Goal: Information Seeking & Learning: Learn about a topic

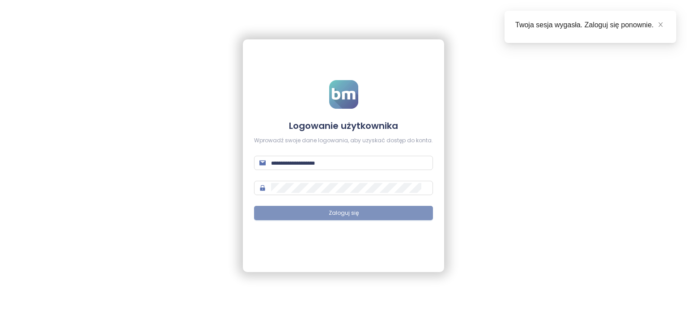
type input "**********"
click at [368, 213] on button "Zaloguj się" at bounding box center [343, 213] width 179 height 14
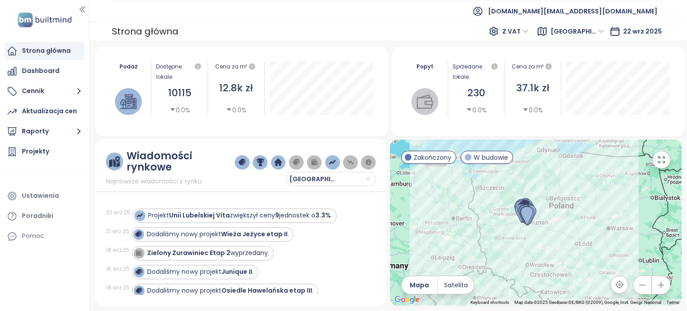
click at [448, 15] on ul "[DOMAIN_NAME][EMAIL_ADDRESS][DOMAIN_NAME]" at bounding box center [388, 11] width 553 height 22
click at [603, 30] on span "Poznań" at bounding box center [578, 31] width 54 height 13
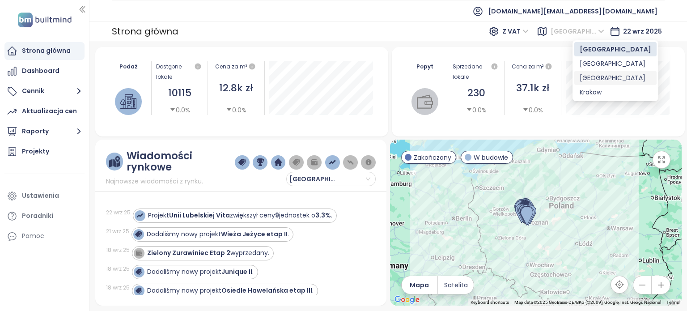
click at [603, 78] on div "Warszawa" at bounding box center [616, 78] width 72 height 10
click at [603, 78] on div "Podaż Dostępne lokale 10115 0.0% Cena za m² 12.8k zł 0.0% wrzesień 2025 Dostępn…" at bounding box center [388, 176] width 587 height 259
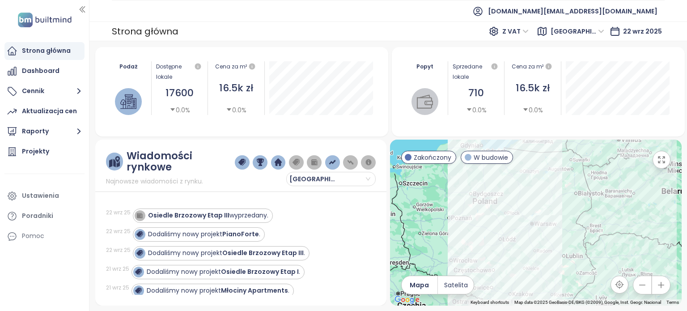
click at [363, 36] on div "Strona główna Z VAT Warszawa 22 wrz 2025" at bounding box center [388, 31] width 598 height 20
click at [55, 155] on div "Projekty" at bounding box center [44, 152] width 80 height 18
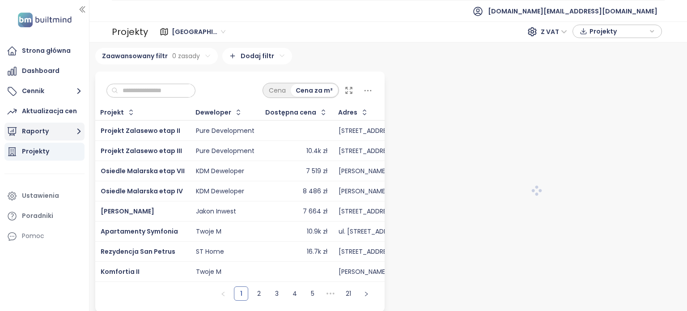
click at [69, 132] on button "Raporty" at bounding box center [44, 132] width 80 height 18
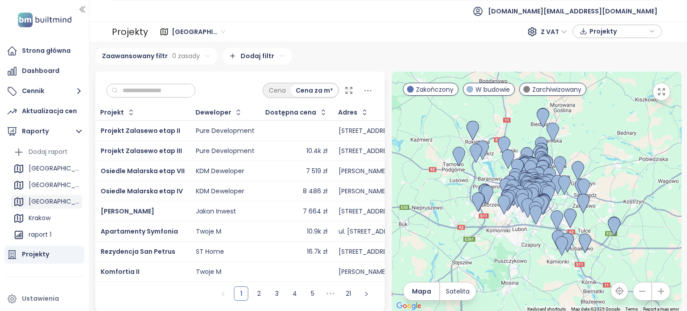
click at [52, 201] on div "Warszawa" at bounding box center [54, 201] width 51 height 11
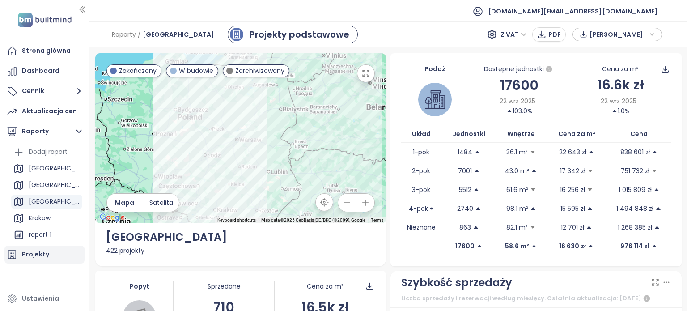
click at [35, 259] on div "Projekty" at bounding box center [35, 254] width 27 height 11
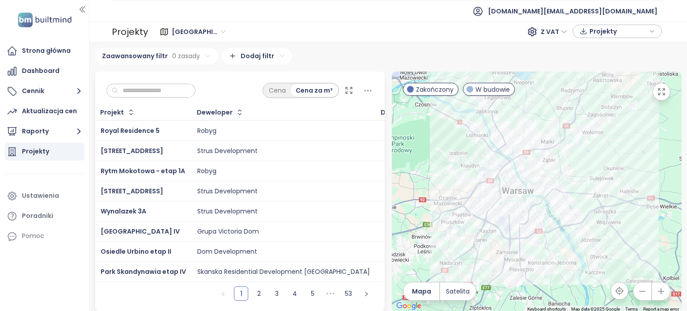
click at [175, 92] on input "text" at bounding box center [154, 90] width 72 height 13
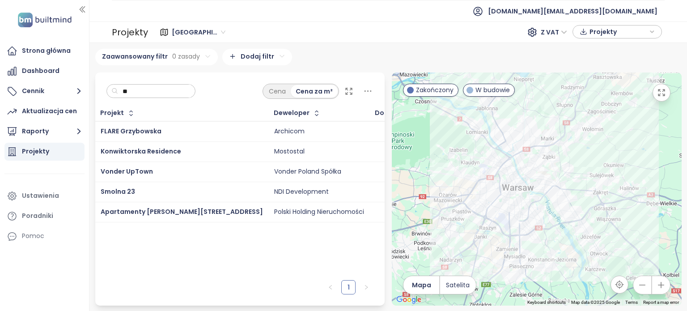
type input "*"
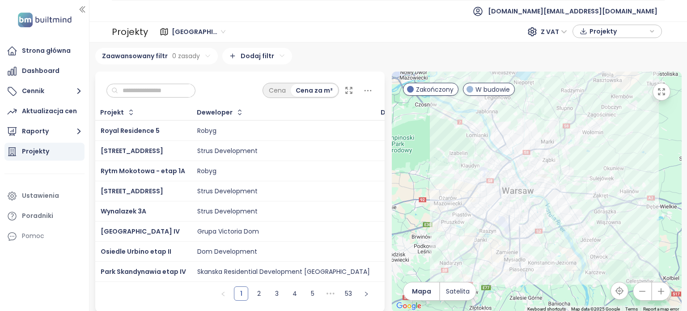
click at [199, 30] on span "Poznań" at bounding box center [199, 31] width 54 height 13
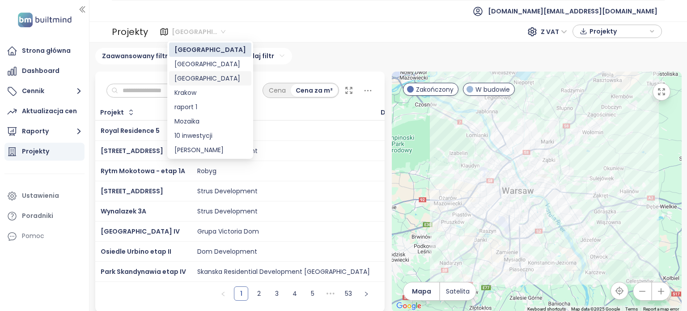
click at [204, 80] on div "Warszawa" at bounding box center [211, 78] width 72 height 10
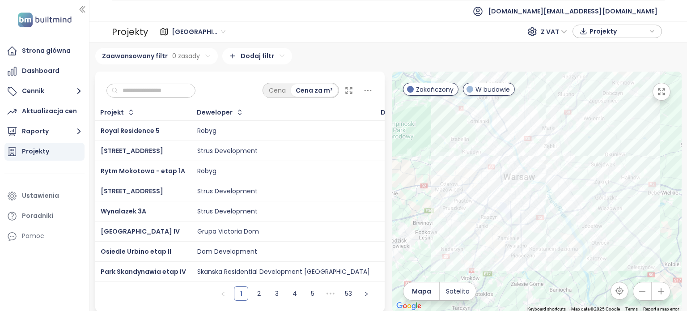
drag, startPoint x: 575, startPoint y: 198, endPoint x: 610, endPoint y: 121, distance: 85.1
click at [610, 121] on div at bounding box center [537, 192] width 290 height 240
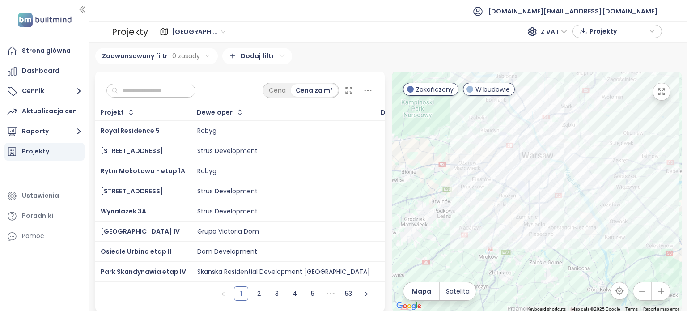
click at [160, 88] on input "text" at bounding box center [154, 90] width 72 height 13
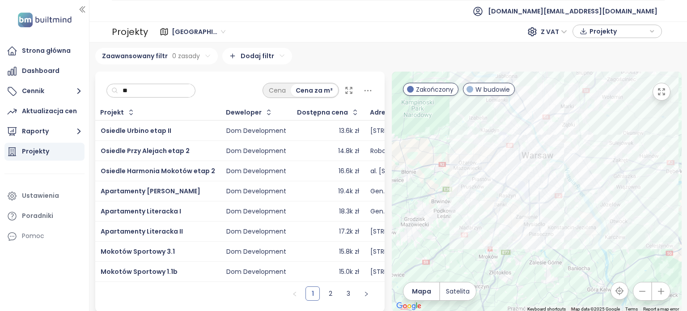
type input "*"
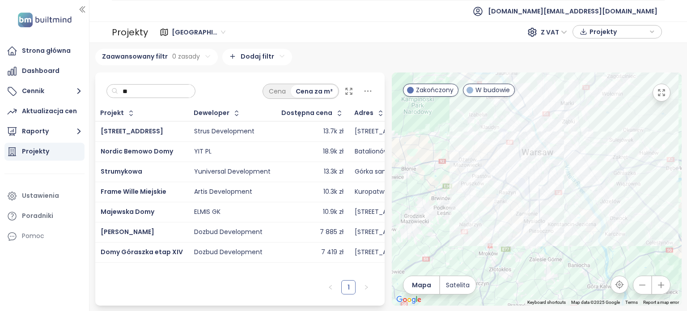
click at [150, 130] on div "Myśliborska 1" at bounding box center [142, 131] width 82 height 11
click at [175, 131] on div "Myśliborska 1" at bounding box center [142, 131] width 82 height 11
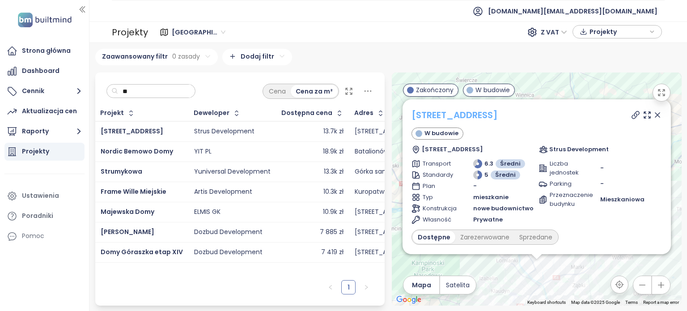
click at [468, 116] on link "Myśliborska 1" at bounding box center [455, 115] width 86 height 13
click at [166, 91] on input "**" at bounding box center [154, 91] width 72 height 13
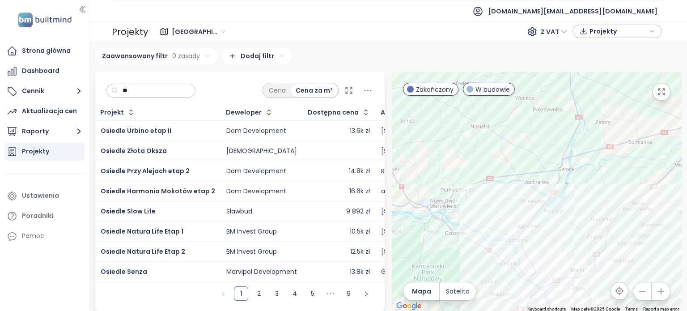
type input "*"
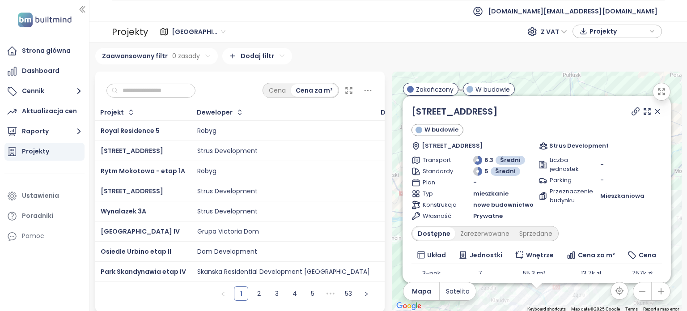
click at [153, 89] on input "text" at bounding box center [154, 90] width 72 height 13
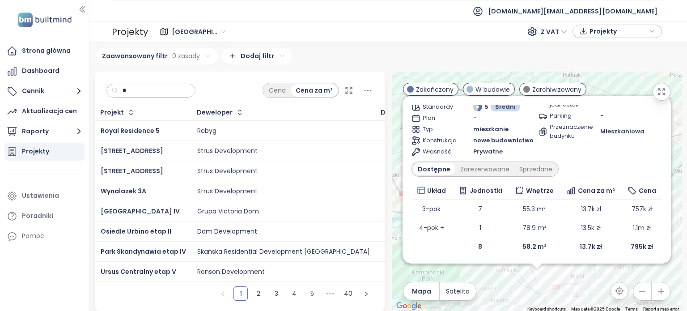
scroll to position [65, 0]
click at [157, 89] on input "*" at bounding box center [154, 90] width 72 height 13
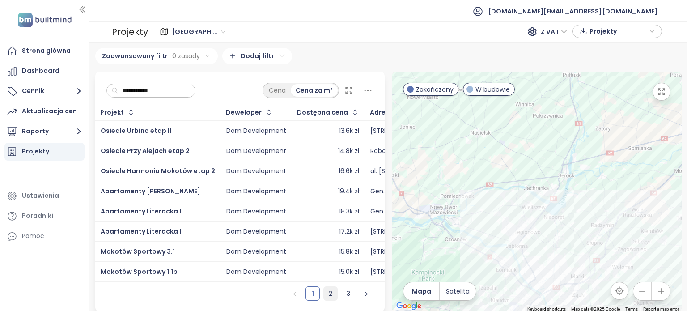
click at [330, 300] on link "2" at bounding box center [330, 293] width 13 height 13
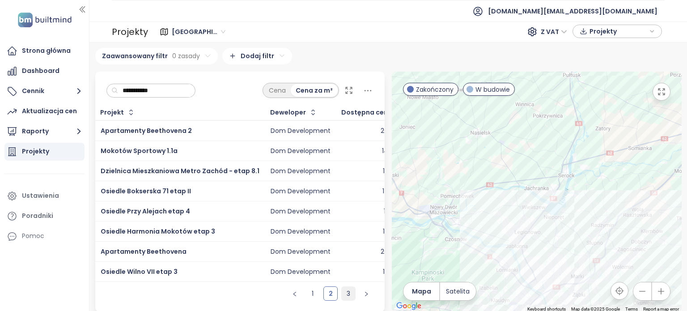
click at [347, 300] on link "3" at bounding box center [348, 293] width 13 height 13
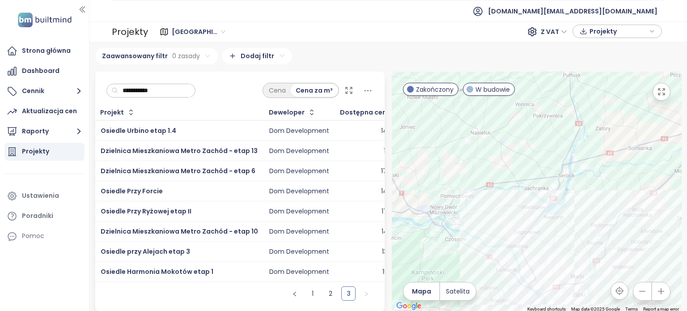
click at [174, 89] on input "**********" at bounding box center [154, 90] width 72 height 13
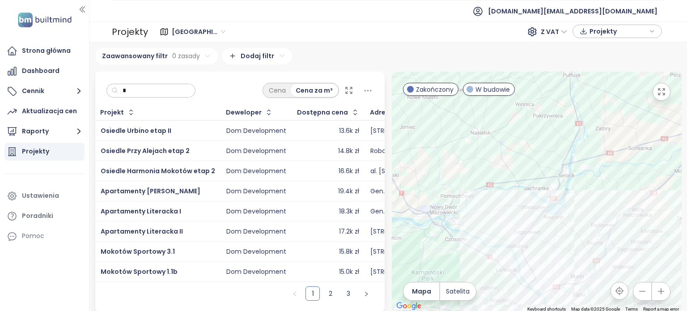
type input "*"
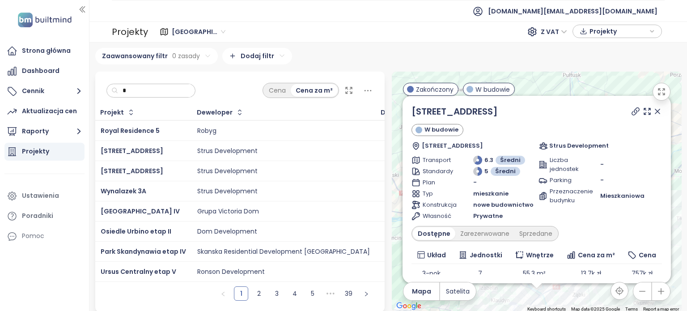
click at [656, 114] on icon at bounding box center [658, 111] width 4 height 4
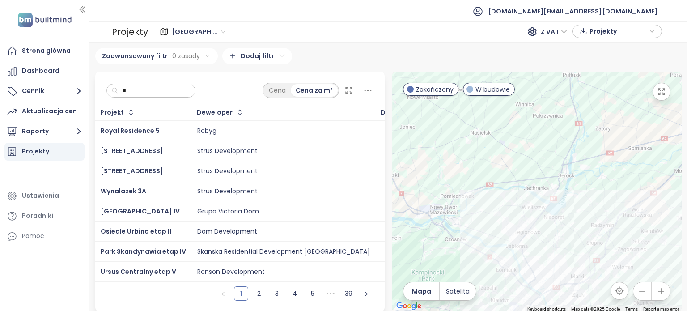
click at [163, 92] on input "*" at bounding box center [154, 90] width 72 height 13
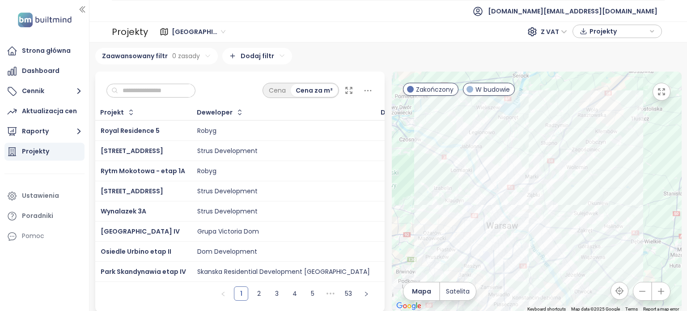
drag, startPoint x: 633, startPoint y: 213, endPoint x: 591, endPoint y: 123, distance: 98.7
click at [591, 123] on div at bounding box center [537, 192] width 290 height 240
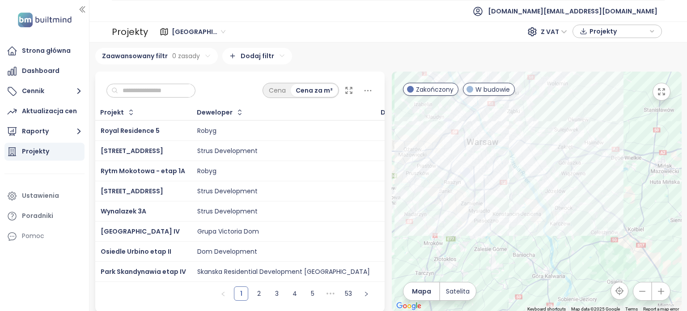
drag, startPoint x: 641, startPoint y: 218, endPoint x: 624, endPoint y: 138, distance: 81.8
click at [624, 138] on div at bounding box center [537, 192] width 290 height 240
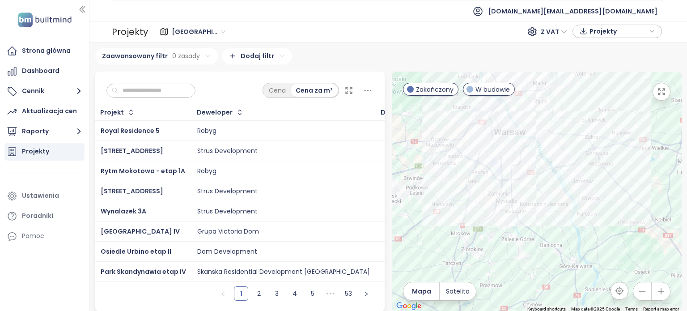
drag, startPoint x: 488, startPoint y: 252, endPoint x: 518, endPoint y: 242, distance: 31.3
click at [518, 242] on div at bounding box center [537, 192] width 290 height 240
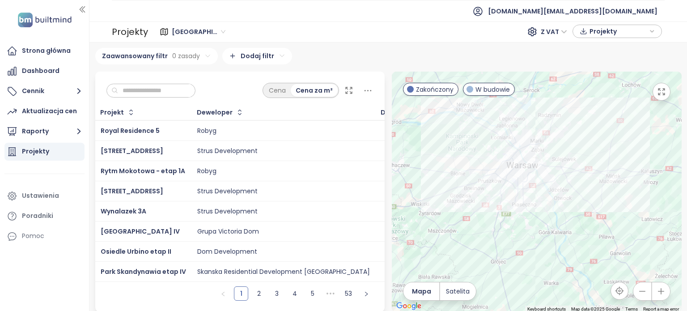
drag, startPoint x: 605, startPoint y: 144, endPoint x: 599, endPoint y: 170, distance: 27.1
click at [599, 170] on div at bounding box center [537, 192] width 290 height 240
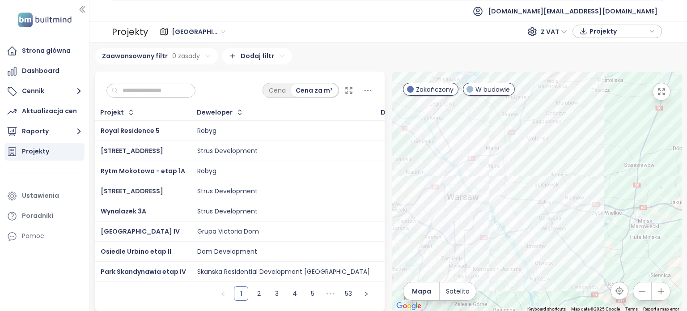
drag, startPoint x: 556, startPoint y: 226, endPoint x: 583, endPoint y: 211, distance: 31.6
click at [558, 225] on div at bounding box center [537, 192] width 290 height 240
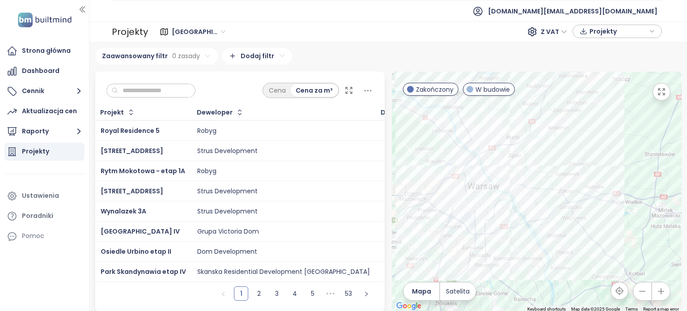
click at [584, 210] on div at bounding box center [537, 192] width 290 height 240
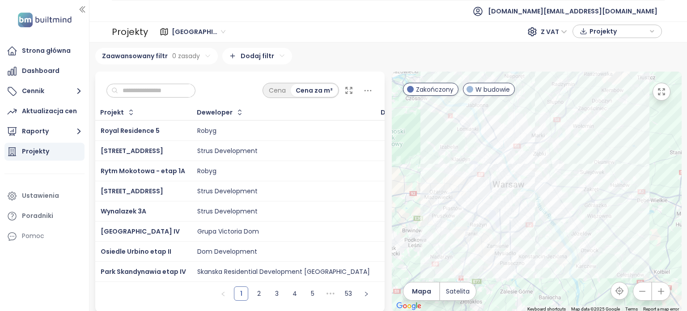
drag, startPoint x: 537, startPoint y: 237, endPoint x: 562, endPoint y: 236, distance: 25.1
click at [562, 236] on div at bounding box center [537, 192] width 290 height 240
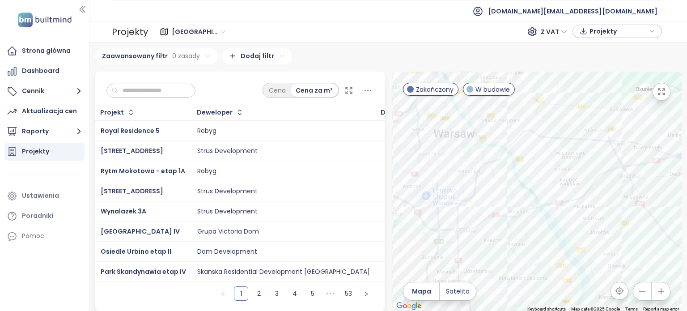
click at [549, 236] on div at bounding box center [537, 192] width 290 height 240
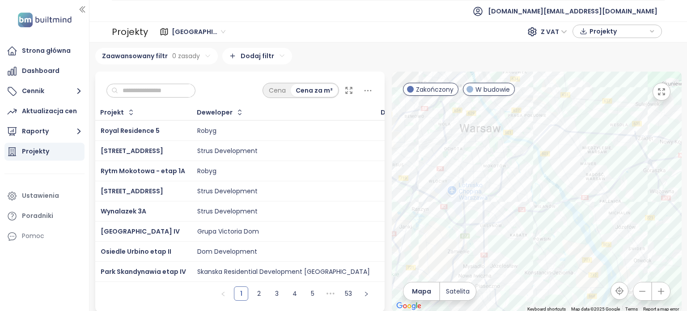
drag, startPoint x: 550, startPoint y: 236, endPoint x: 581, endPoint y: 229, distance: 31.2
click at [581, 229] on div at bounding box center [537, 192] width 290 height 240
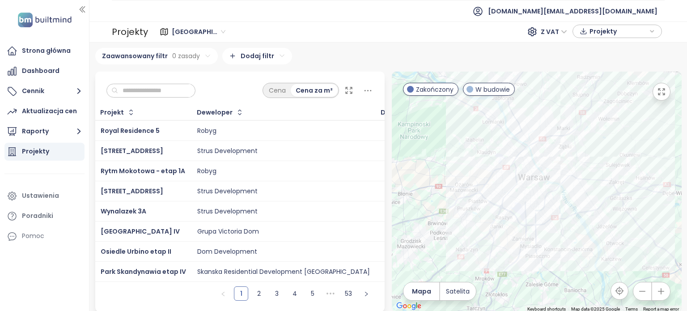
drag, startPoint x: 615, startPoint y: 125, endPoint x: 610, endPoint y: 132, distance: 8.9
click at [611, 132] on div at bounding box center [537, 192] width 290 height 240
click at [600, 137] on div at bounding box center [537, 192] width 290 height 240
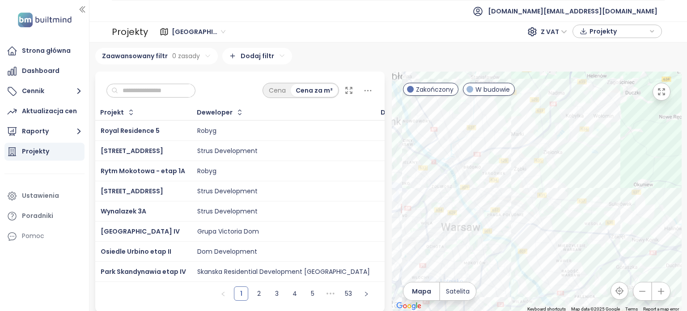
click at [600, 137] on div at bounding box center [537, 192] width 290 height 240
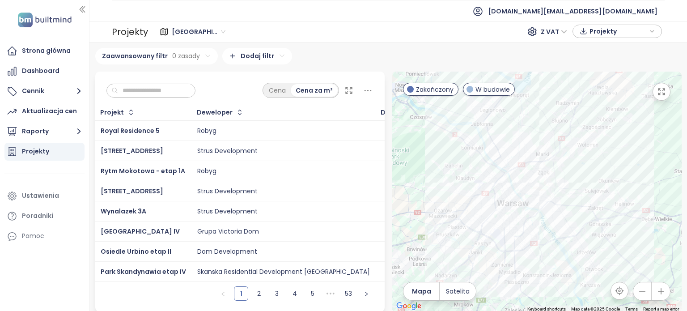
click at [176, 91] on input "text" at bounding box center [154, 90] width 72 height 13
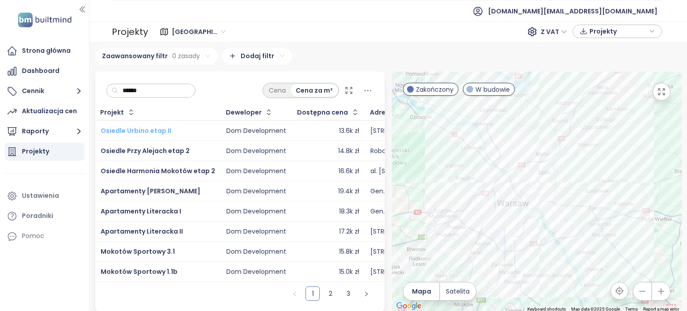
type input "******"
click at [164, 129] on span "Osiedle Urbino etap II" at bounding box center [136, 130] width 71 height 9
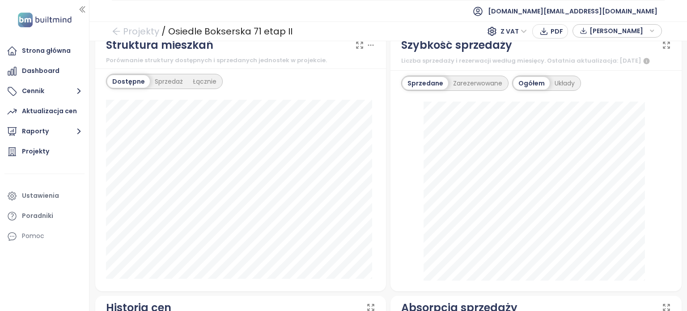
scroll to position [290, 0]
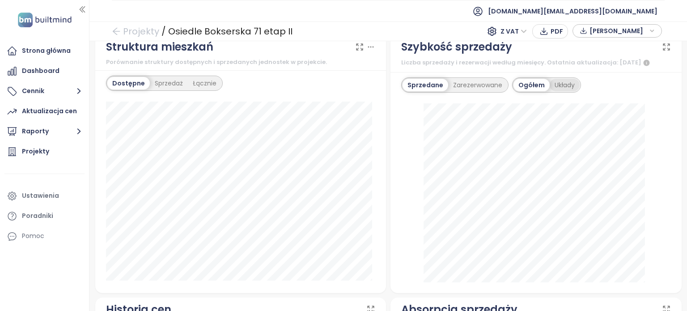
click at [565, 91] on div "Układy" at bounding box center [565, 85] width 30 height 13
click at [476, 91] on div "Zarezerwowane" at bounding box center [477, 85] width 59 height 13
click at [446, 91] on div "Zarezerwowane" at bounding box center [477, 85] width 63 height 13
click at [427, 91] on div "Sprzedane" at bounding box center [424, 85] width 43 height 13
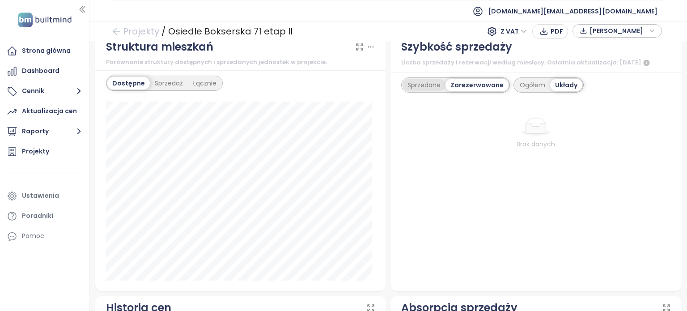
click at [427, 91] on div "Sprzedane" at bounding box center [424, 85] width 43 height 13
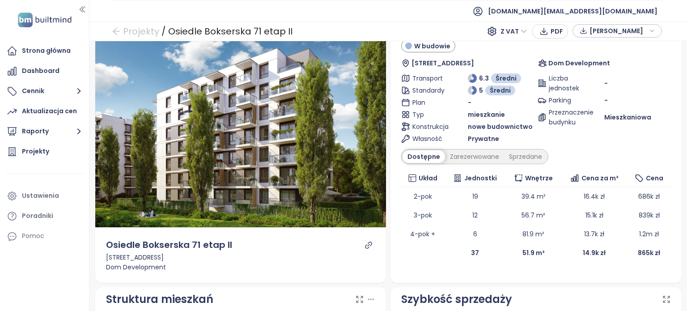
scroll to position [0, 0]
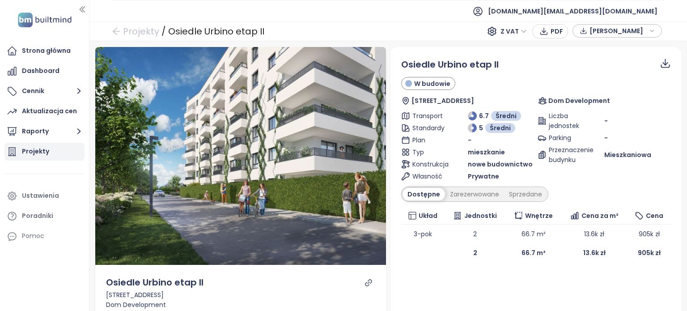
click at [48, 152] on div "Projekty" at bounding box center [44, 152] width 80 height 18
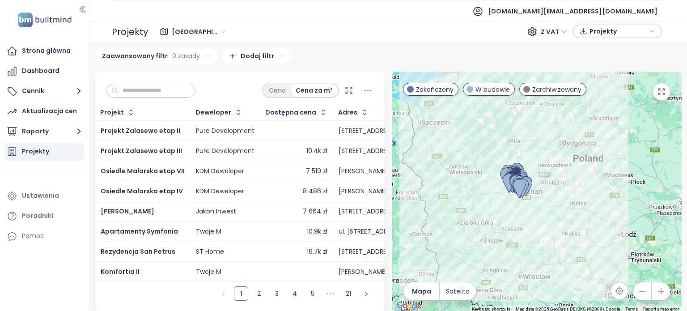
click at [196, 31] on span "Poznań" at bounding box center [199, 31] width 54 height 13
click at [200, 32] on span "Poznań" at bounding box center [199, 31] width 54 height 13
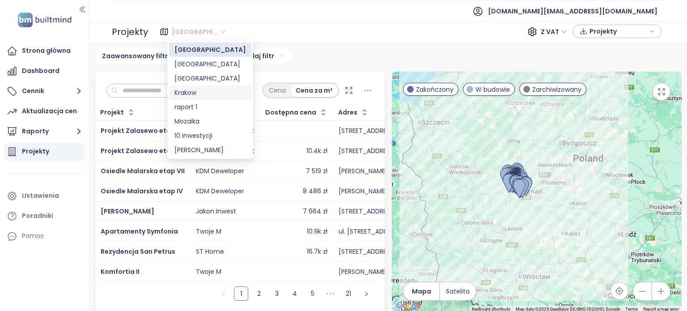
click at [213, 96] on div "Krakow" at bounding box center [211, 93] width 72 height 10
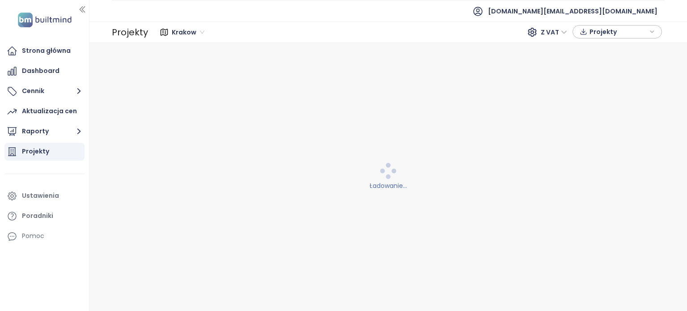
click at [251, 34] on div "Krakow Z VAT Projekty" at bounding box center [406, 32] width 511 height 14
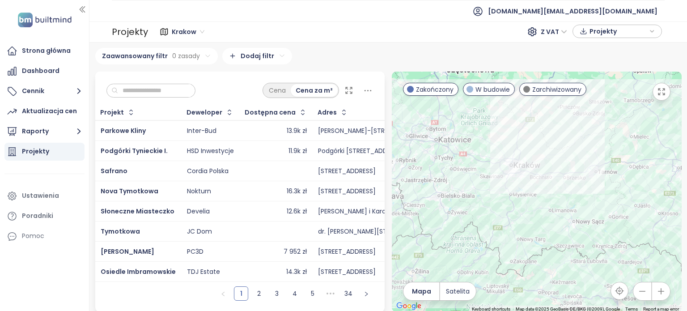
click at [174, 93] on input "text" at bounding box center [154, 90] width 72 height 13
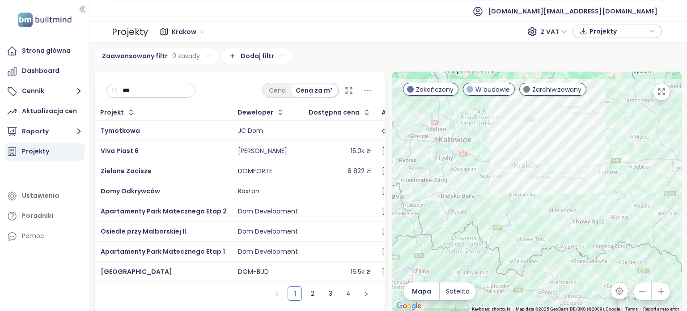
click at [273, 26] on div "Krakow Z VAT Projekty" at bounding box center [406, 32] width 511 height 14
click at [176, 89] on input "***" at bounding box center [154, 90] width 72 height 13
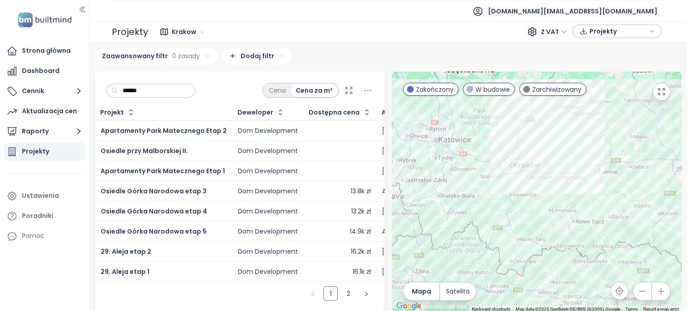
scroll to position [6, 0]
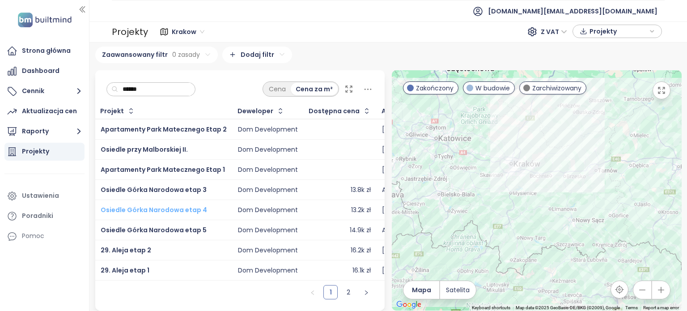
type input "******"
click at [177, 205] on span "Osiedle Górka Narodowa etap 4" at bounding box center [154, 209] width 106 height 9
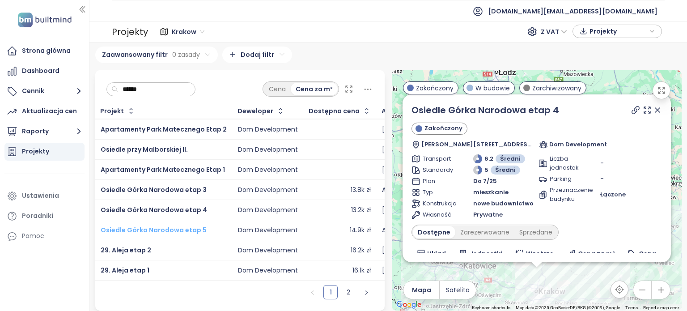
click at [187, 226] on span "Osiedle Górka Narodowa etap 5" at bounding box center [154, 230] width 106 height 9
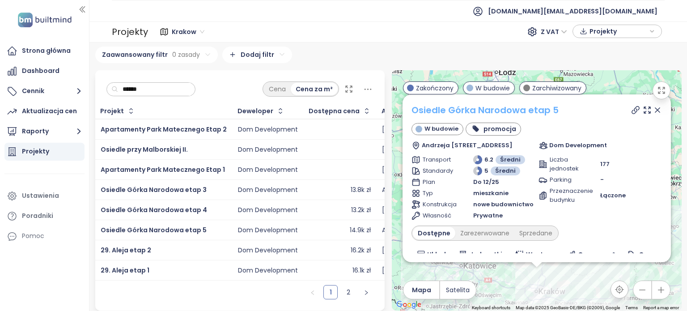
click at [458, 104] on link "Osiedle Górka Narodowa etap 5" at bounding box center [485, 110] width 147 height 13
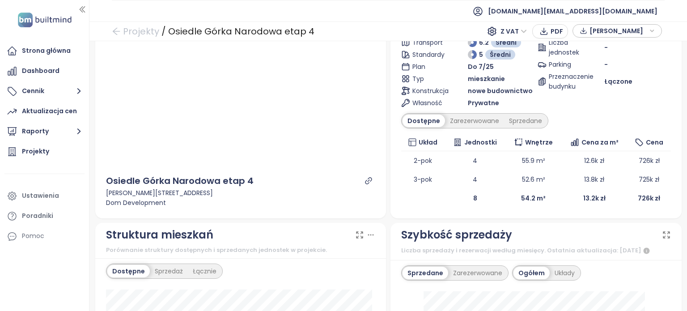
scroll to position [89, 0]
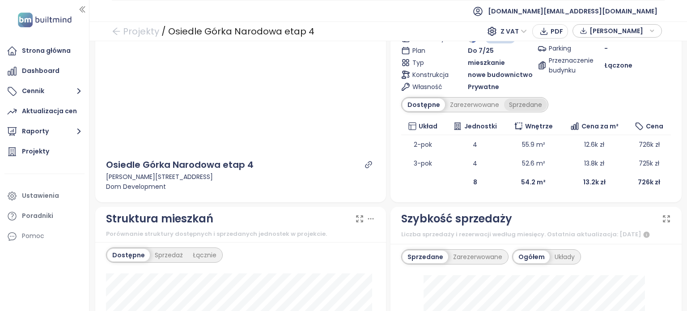
click at [522, 104] on div "Sprzedane" at bounding box center [525, 104] width 43 height 13
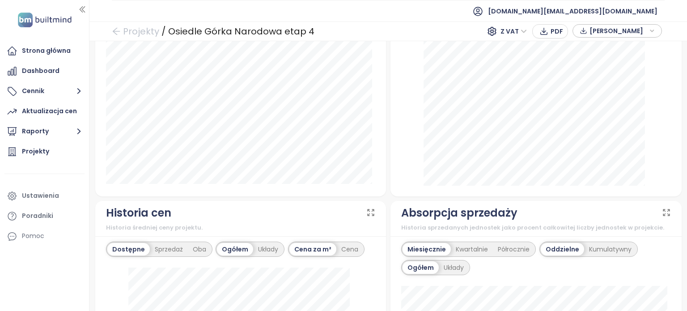
scroll to position [224, 0]
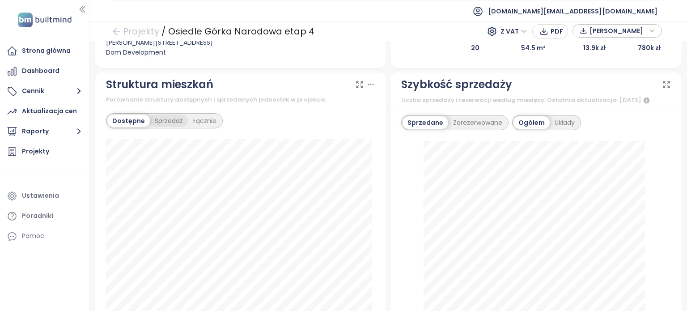
click at [157, 121] on div "Sprzedaż" at bounding box center [169, 121] width 38 height 13
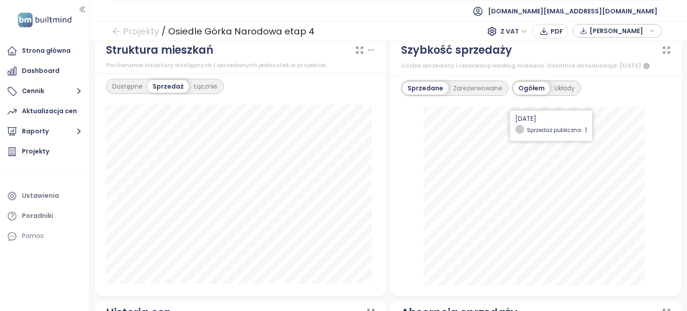
scroll to position [268, 0]
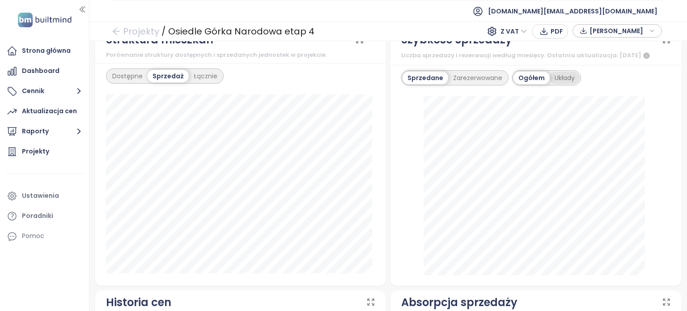
click at [560, 78] on div "Układy" at bounding box center [565, 78] width 30 height 13
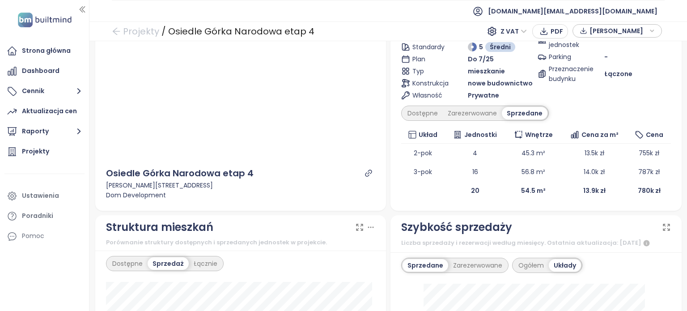
scroll to position [65, 0]
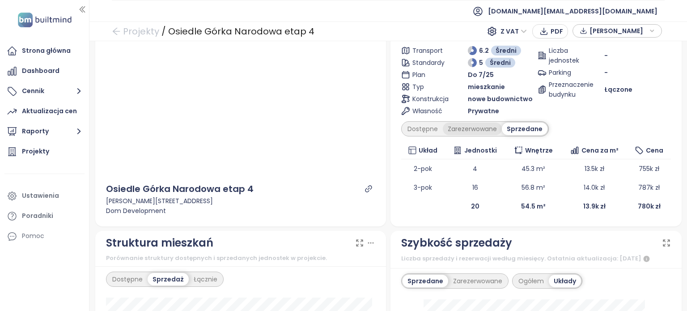
click at [478, 128] on div "Zarezerwowane" at bounding box center [472, 129] width 59 height 13
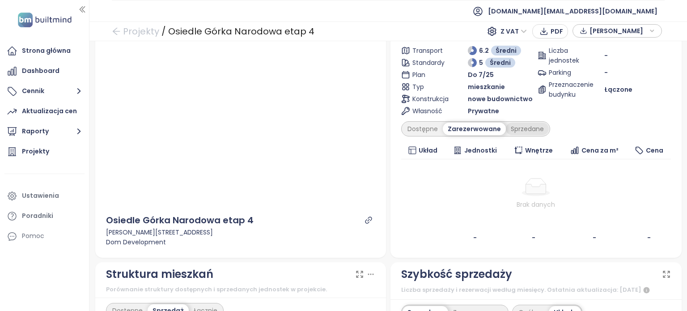
click at [522, 128] on div "Sprzedane" at bounding box center [527, 129] width 43 height 13
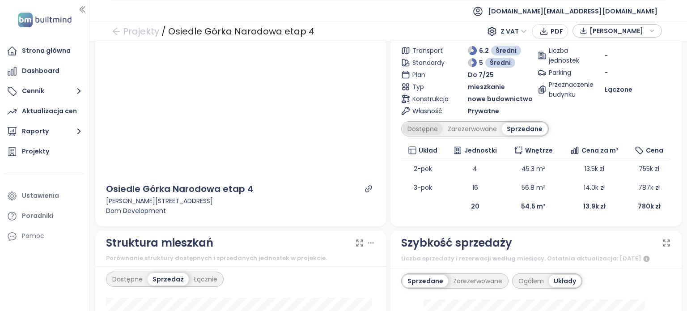
click at [413, 130] on div "Dostępne" at bounding box center [423, 129] width 40 height 13
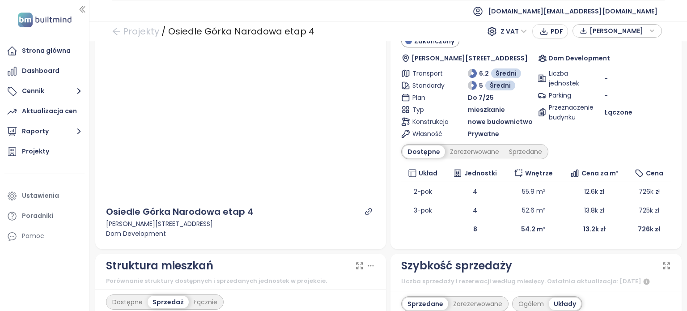
scroll to position [21, 0]
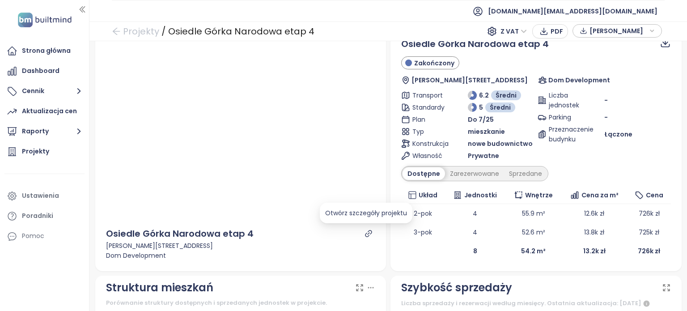
click at [366, 231] on icon "link" at bounding box center [369, 234] width 8 height 8
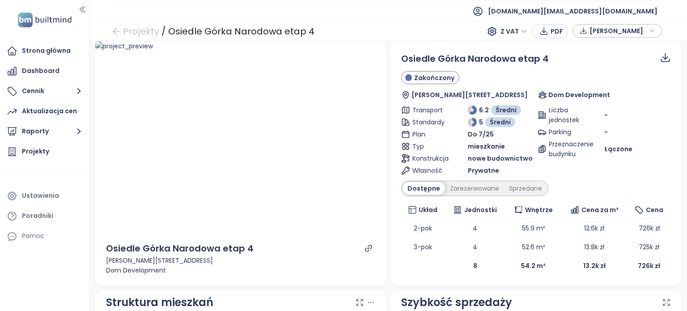
scroll to position [8, 0]
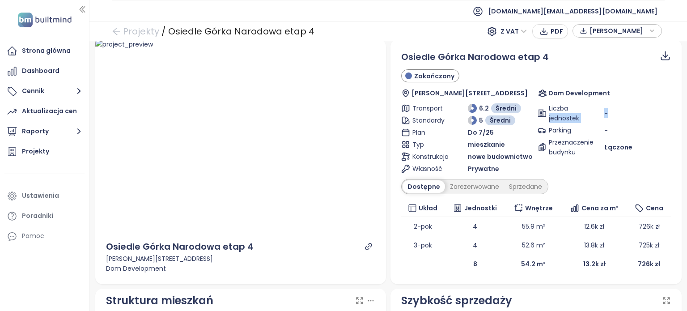
drag, startPoint x: 588, startPoint y: 112, endPoint x: 610, endPoint y: 112, distance: 21.9
click at [610, 112] on div "Liczba jednostek -" at bounding box center [604, 113] width 133 height 20
click at [610, 115] on div "-" at bounding box center [638, 113] width 67 height 10
drag, startPoint x: 608, startPoint y: 114, endPoint x: 596, endPoint y: 113, distance: 12.2
click at [596, 113] on div "Liczba jednostek -" at bounding box center [604, 113] width 133 height 20
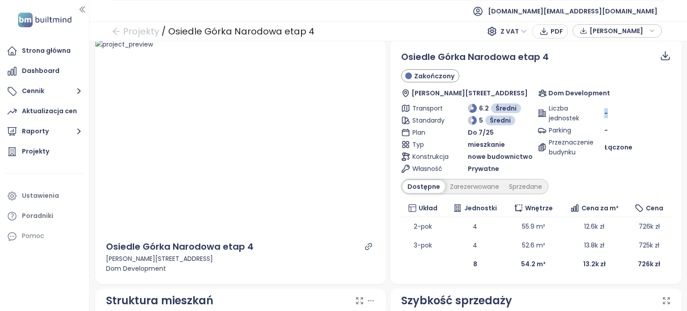
click at [596, 113] on div "Liczba jednostek" at bounding box center [571, 113] width 67 height 20
drag, startPoint x: 544, startPoint y: 109, endPoint x: 577, endPoint y: 114, distance: 33.1
click at [577, 114] on div "Liczba jednostek" at bounding box center [571, 113] width 67 height 20
click at [612, 91] on div "Dom Development" at bounding box center [604, 93] width 132 height 10
drag, startPoint x: 545, startPoint y: 56, endPoint x: 526, endPoint y: 56, distance: 19.7
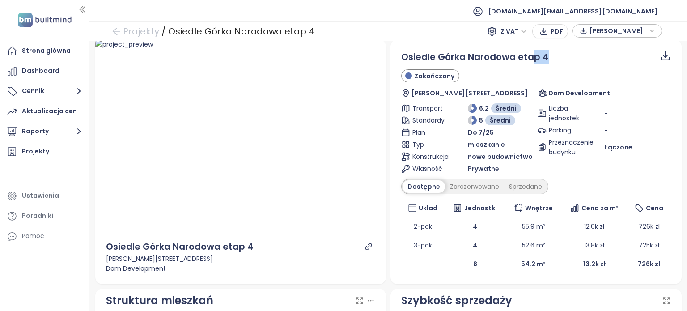
click at [526, 56] on div "Osiedle Górka Narodowa etap 4" at bounding box center [536, 57] width 270 height 14
click at [526, 56] on span "Osiedle Górka Narodowa etap 4" at bounding box center [475, 57] width 148 height 13
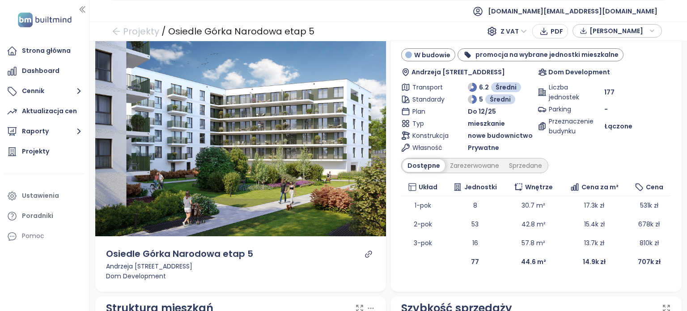
scroll to position [45, 0]
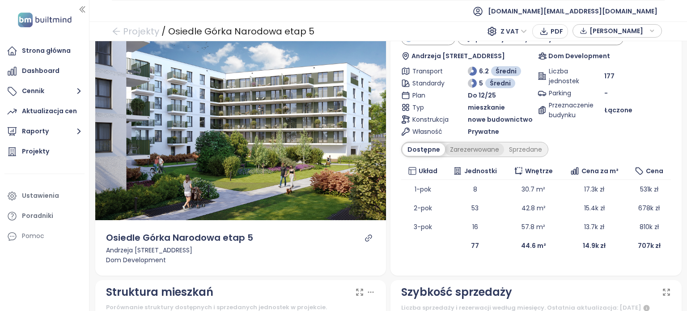
click at [485, 149] on div "Zarezerwowane" at bounding box center [474, 149] width 59 height 13
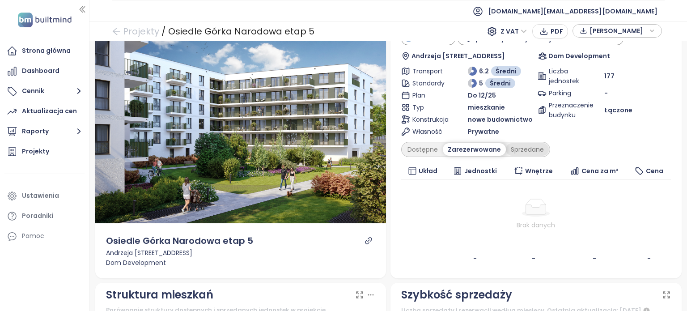
click at [518, 150] on div "Sprzedane" at bounding box center [527, 149] width 43 height 13
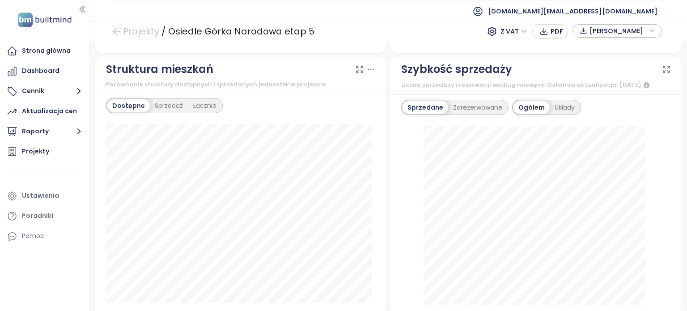
scroll to position [268, 0]
click at [562, 104] on div "Układy" at bounding box center [565, 106] width 30 height 13
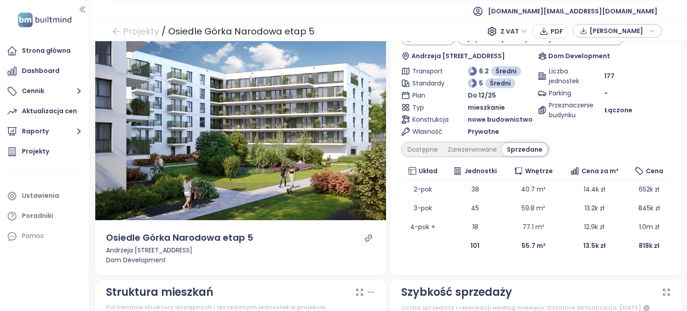
scroll to position [0, 0]
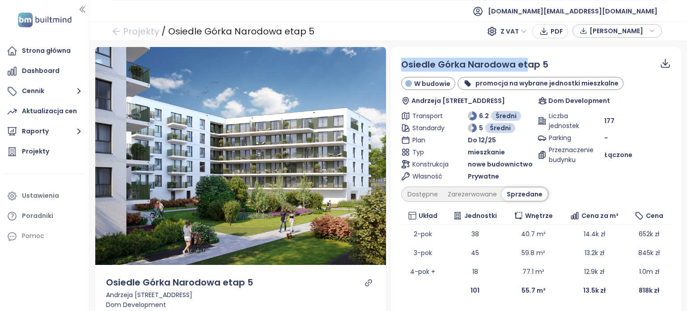
drag, startPoint x: 399, startPoint y: 63, endPoint x: 524, endPoint y: 62, distance: 125.3
click at [524, 62] on span "Osiedle Górka Narodowa etap 5" at bounding box center [474, 64] width 147 height 13
drag, startPoint x: 549, startPoint y: 64, endPoint x: 453, endPoint y: 63, distance: 96.2
click at [456, 64] on div "Osiedle Górka Narodowa etap 5" at bounding box center [536, 65] width 270 height 14
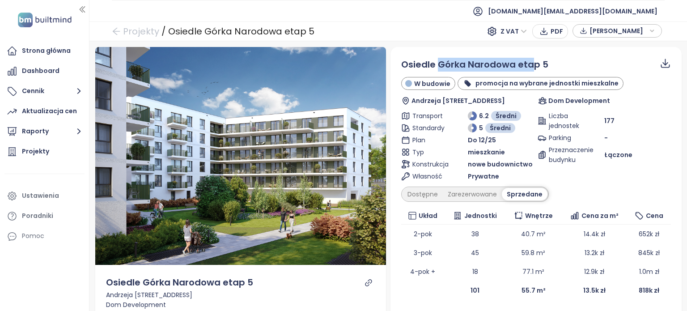
drag, startPoint x: 435, startPoint y: 61, endPoint x: 527, endPoint y: 60, distance: 91.7
click at [527, 60] on span "Osiedle Górka Narodowa etap 5" at bounding box center [474, 64] width 147 height 13
drag, startPoint x: 596, startPoint y: 120, endPoint x: 605, endPoint y: 120, distance: 8.9
click at [605, 120] on div "Liczba jednostek 177" at bounding box center [604, 121] width 133 height 20
click at [610, 120] on div "177" at bounding box center [638, 121] width 67 height 10
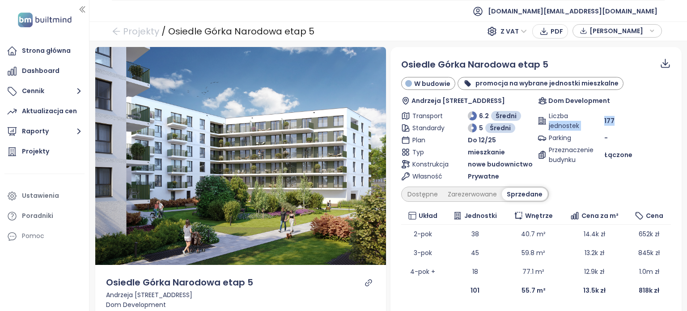
drag, startPoint x: 615, startPoint y: 119, endPoint x: 581, endPoint y: 115, distance: 34.2
click at [581, 115] on div "Liczba jednostek 177" at bounding box center [604, 121] width 133 height 20
click at [591, 123] on div "Liczba jednostek" at bounding box center [571, 121] width 67 height 20
drag, startPoint x: 596, startPoint y: 118, endPoint x: 609, endPoint y: 119, distance: 12.1
click at [607, 119] on div "Liczba jednostek 177" at bounding box center [604, 121] width 133 height 20
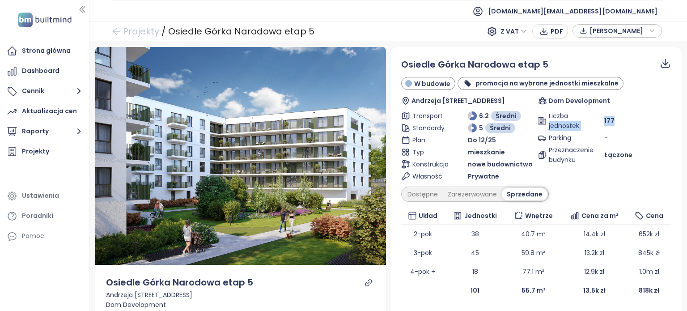
click at [612, 119] on div "177" at bounding box center [638, 121] width 67 height 10
drag, startPoint x: 542, startPoint y: 60, endPoint x: 513, endPoint y: 62, distance: 28.7
click at [513, 62] on span "Osiedle Górka Narodowa etap 5" at bounding box center [474, 64] width 147 height 13
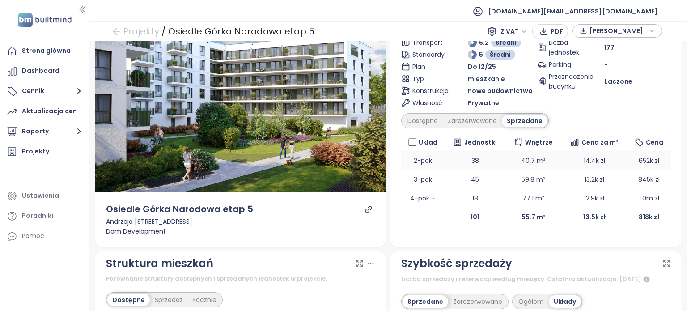
scroll to position [89, 0]
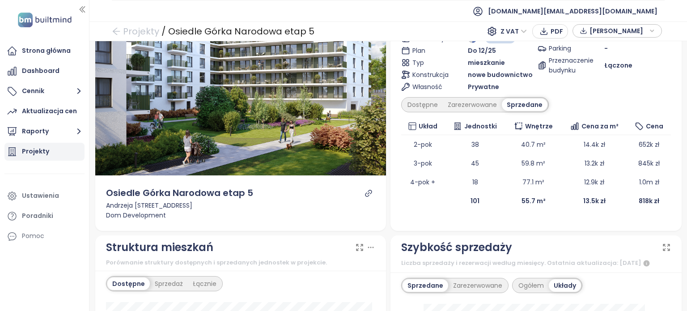
click at [32, 147] on div "Projekty" at bounding box center [35, 151] width 27 height 11
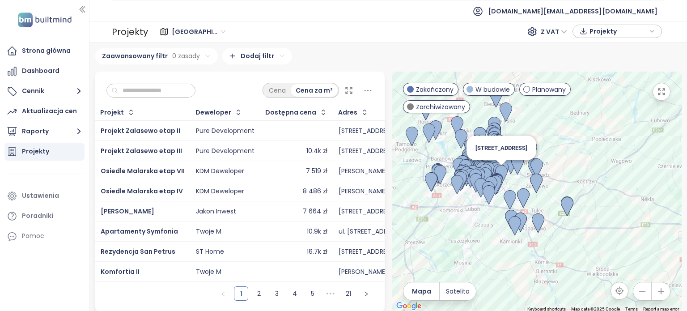
click at [495, 170] on img at bounding box center [501, 175] width 13 height 20
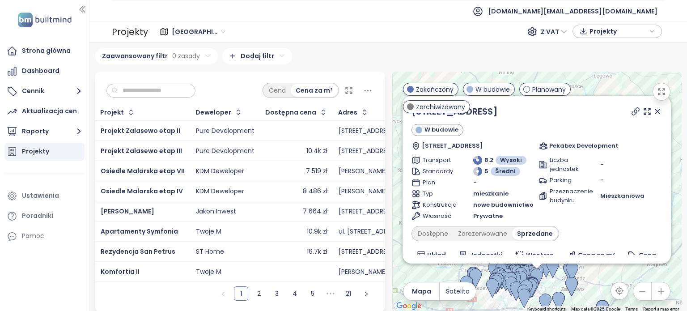
click at [656, 113] on icon at bounding box center [658, 111] width 4 height 4
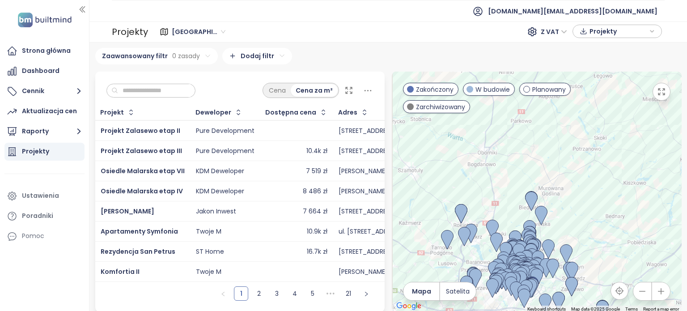
click at [200, 32] on span "Poznań" at bounding box center [199, 31] width 54 height 13
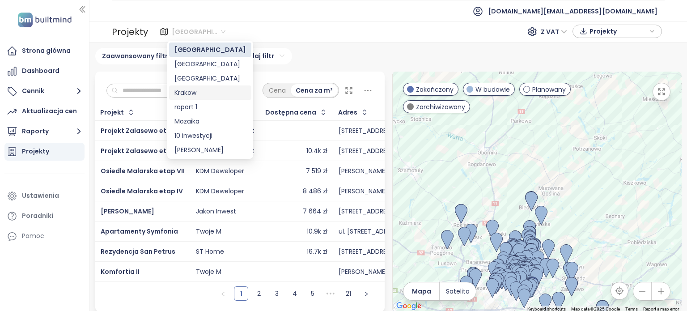
click at [204, 93] on div "Krakow" at bounding box center [211, 93] width 72 height 10
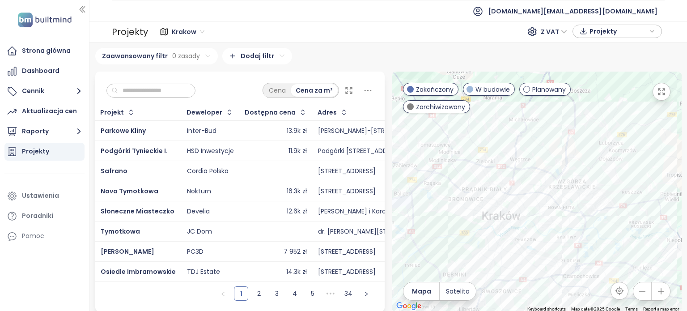
drag, startPoint x: 537, startPoint y: 214, endPoint x: 542, endPoint y: 145, distance: 70.0
click at [549, 128] on div at bounding box center [537, 192] width 290 height 240
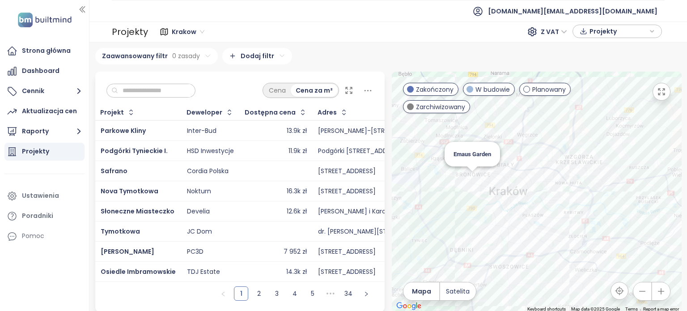
click at [464, 176] on div "Emaus Garden" at bounding box center [537, 192] width 290 height 240
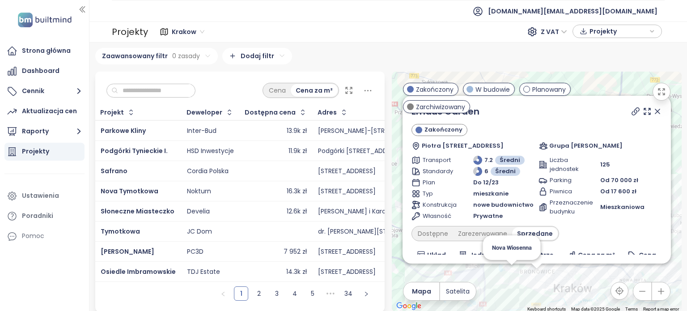
click at [507, 274] on div "Emaus Garden Zakończony Piotra Borowego 41B, 30-215 Kraków, Poland Grupa Mateje…" at bounding box center [537, 192] width 290 height 240
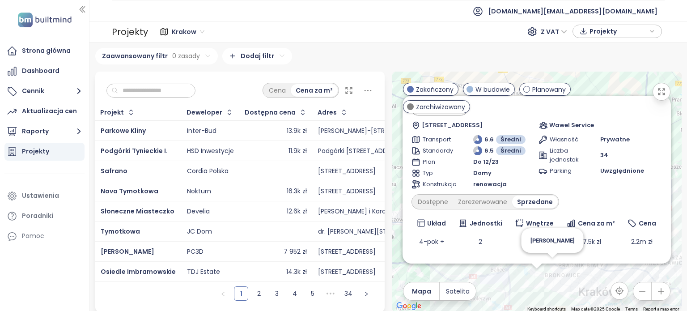
scroll to position [35, 0]
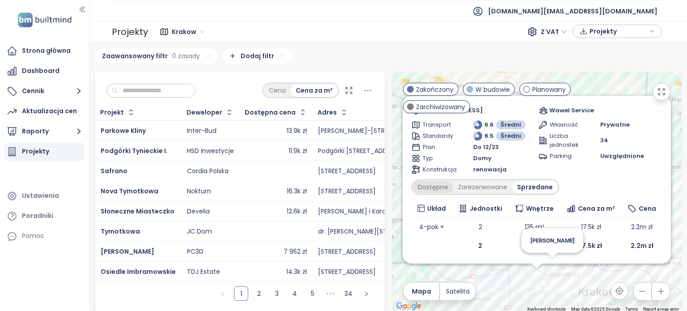
click at [431, 187] on div "Dostępne" at bounding box center [433, 187] width 40 height 13
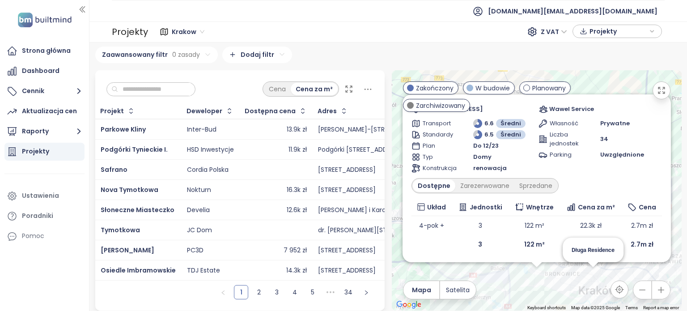
click at [594, 265] on div "Nova Wiosenna Zakończony Wiosenna 6, 30-237 Kraków, Poland Wawel Service Transp…" at bounding box center [537, 190] width 290 height 240
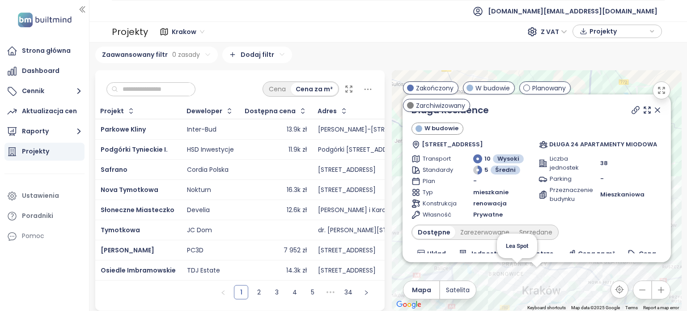
scroll to position [89, 0]
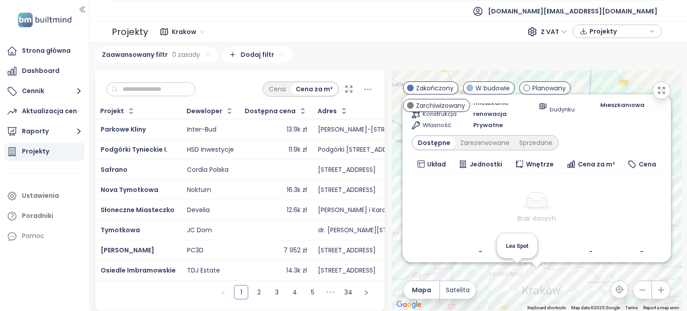
click at [512, 267] on div "Długa Residence W budowie Długa 24, 31-146 Kraków, Poland DŁUGA 24 APARTAMENTY …" at bounding box center [537, 190] width 290 height 240
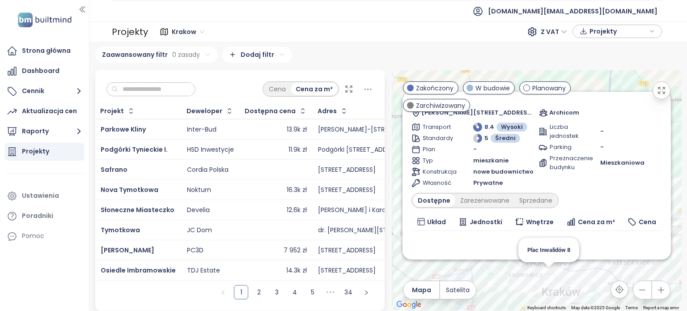
scroll to position [45, 0]
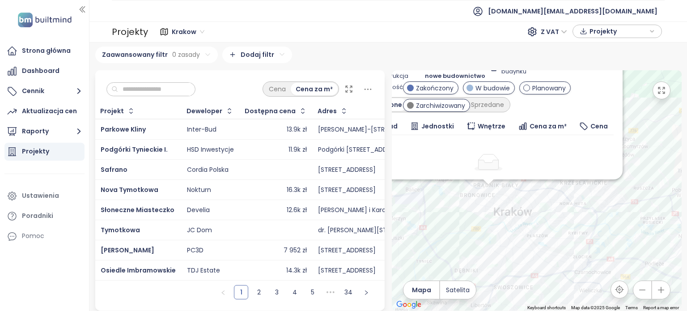
drag, startPoint x: 650, startPoint y: 264, endPoint x: 601, endPoint y: 183, distance: 94.5
click at [601, 183] on div "Lea Spot Planowany Juliusza Lea 90d, 30-058 Kraków, Poland Archicom Transport 8…" at bounding box center [537, 190] width 290 height 240
click at [529, 248] on div "Lea Spot Planowany Juliusza Lea 90d, 30-058 Kraków, Poland Archicom Transport 8…" at bounding box center [537, 190] width 290 height 240
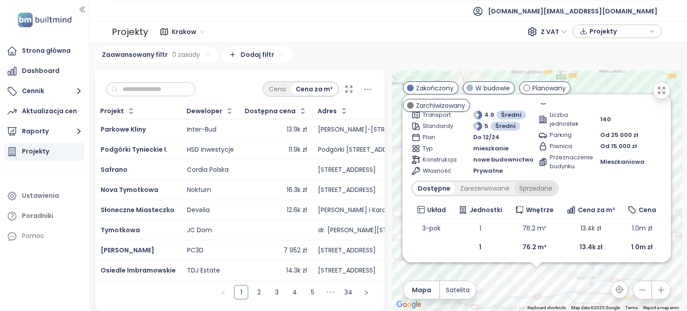
click at [537, 188] on div "Sprzedane" at bounding box center [536, 188] width 43 height 13
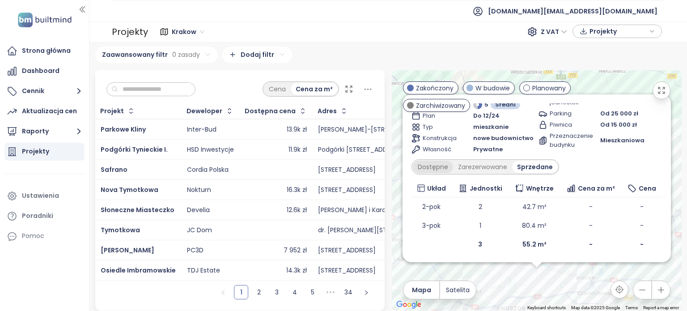
click at [422, 161] on div "Dostępne" at bounding box center [433, 167] width 40 height 13
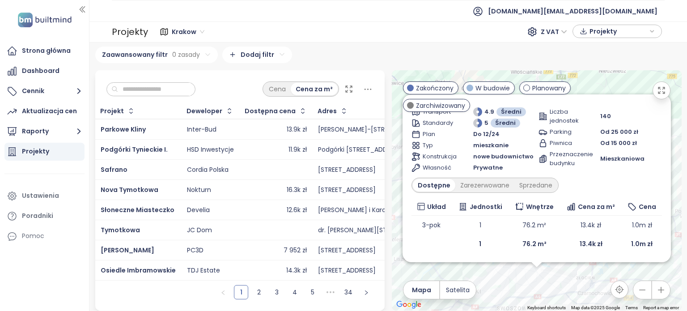
scroll to position [47, 0]
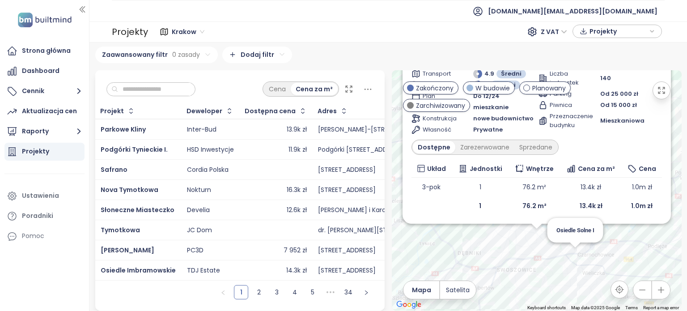
click at [571, 249] on div "Bochenka Vita Zakończony nowa cena, cena netto Adama Bochenka 14B, 30-693 Krakó…" at bounding box center [537, 190] width 290 height 240
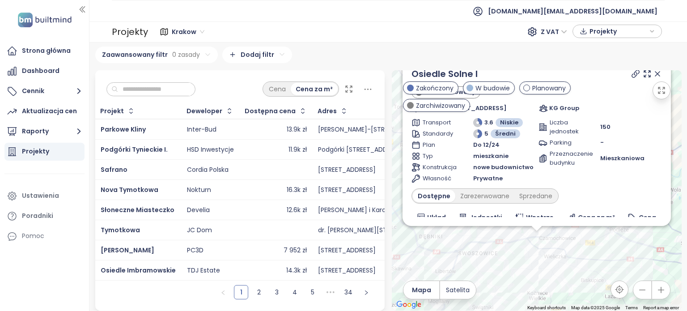
drag, startPoint x: 549, startPoint y: 192, endPoint x: 556, endPoint y: 203, distance: 12.3
click at [550, 183] on div "Liczba jednostek 150 Parking - Przeznaczenie budynku Mieszkaniowa" at bounding box center [601, 150] width 124 height 65
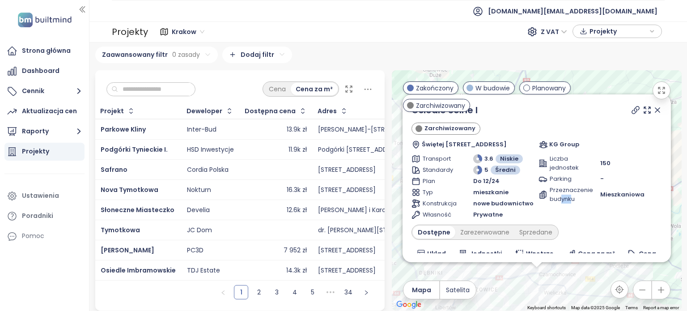
drag, startPoint x: 556, startPoint y: 203, endPoint x: 563, endPoint y: 202, distance: 6.8
click at [563, 202] on div "Liczba jednostek 150 Parking - Przeznaczenie budynku Mieszkaniowa" at bounding box center [601, 186] width 124 height 65
click at [563, 201] on div "Liczba jednostek 150 Parking - Przeznaczenie budynku Mieszkaniowa" at bounding box center [601, 186] width 124 height 65
click at [573, 200] on span "Przeznaczenie budynku" at bounding box center [565, 195] width 31 height 18
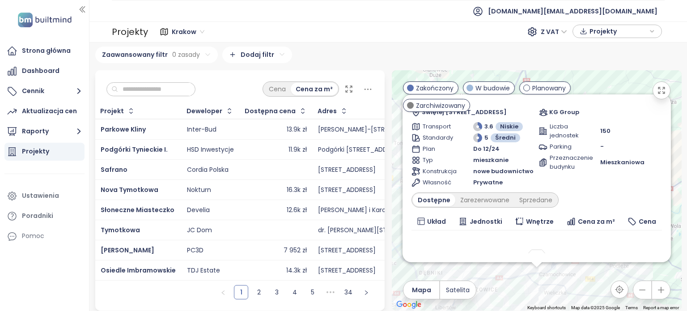
scroll to position [45, 0]
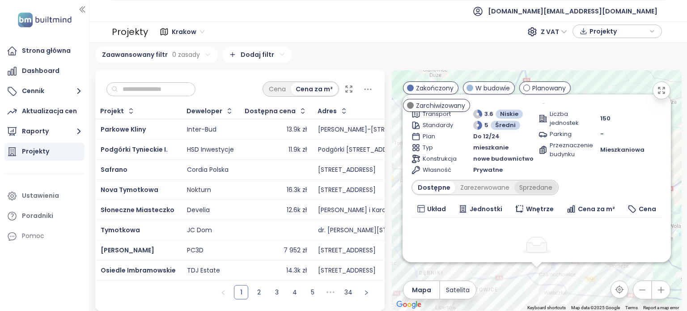
click at [516, 186] on div "Sprzedane" at bounding box center [536, 187] width 43 height 13
click at [478, 184] on div "Zarezerwowane" at bounding box center [482, 187] width 59 height 13
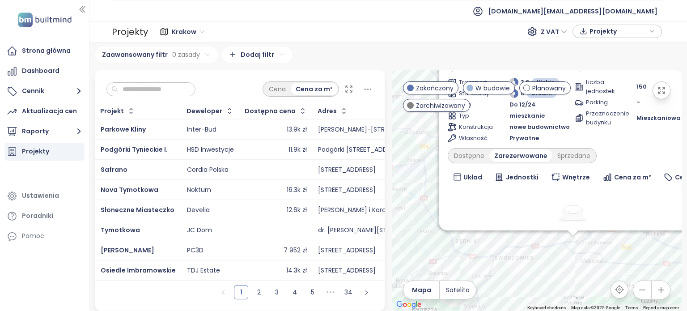
drag, startPoint x: 520, startPoint y: 278, endPoint x: 564, endPoint y: 240, distance: 58.4
click at [564, 240] on div "Osiedle Solne I Zarchiwizowany Świętej Barbary 20, 32-020 Wieliczka, Poland KG …" at bounding box center [537, 190] width 290 height 240
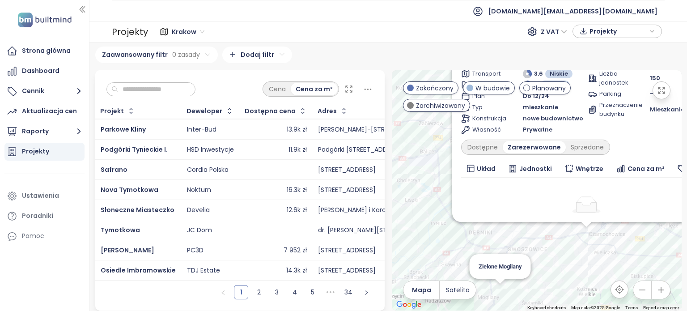
click at [497, 287] on div "Osiedle Solne I Zarchiwizowany Świętej Barbary 20, 32-020 Wieliczka, Poland KG …" at bounding box center [537, 190] width 290 height 240
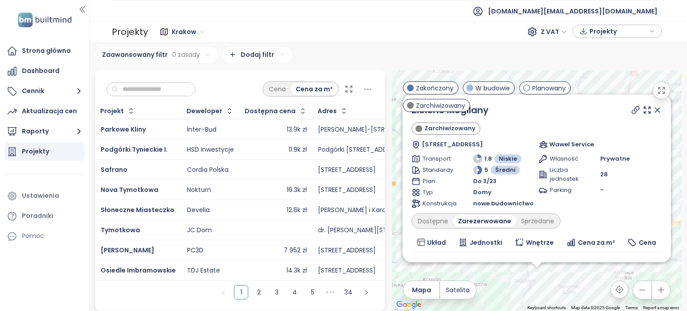
scroll to position [85, 0]
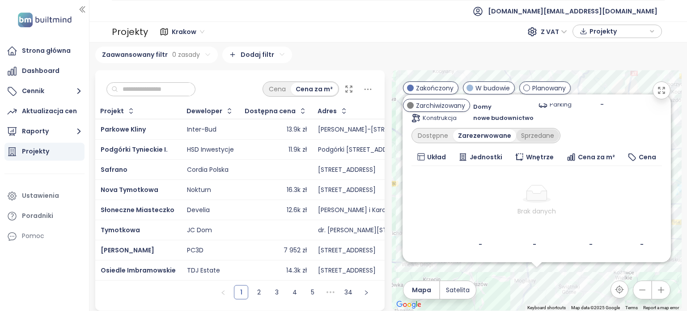
click at [521, 130] on div "Sprzedane" at bounding box center [537, 135] width 43 height 13
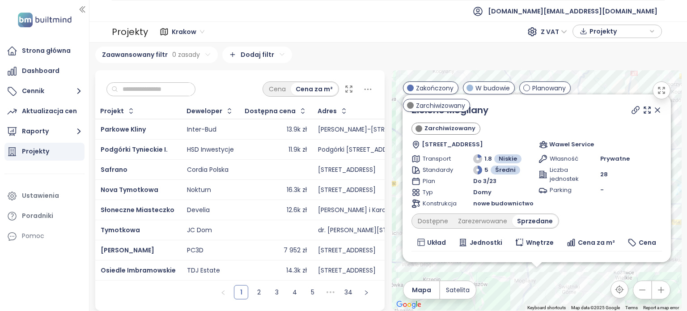
scroll to position [0, 0]
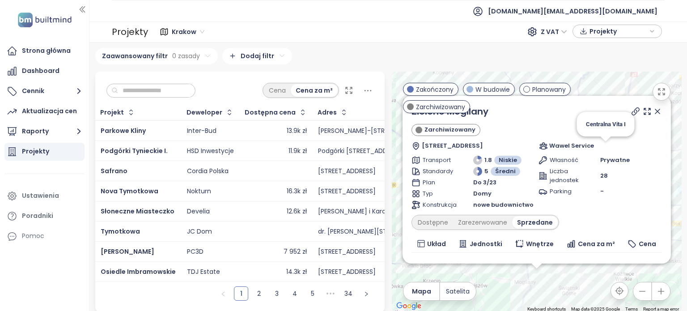
click at [653, 114] on icon at bounding box center [657, 111] width 9 height 9
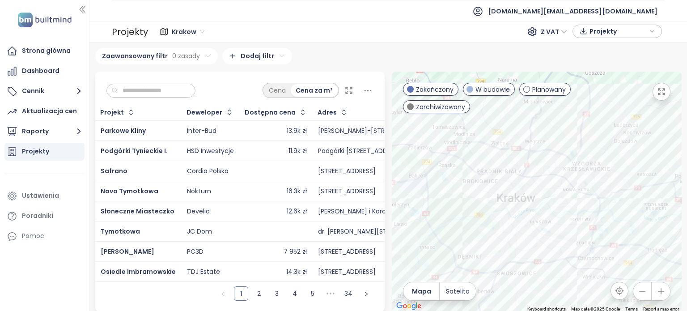
drag, startPoint x: 648, startPoint y: 152, endPoint x: 603, endPoint y: 188, distance: 57.6
click at [603, 188] on div at bounding box center [537, 192] width 290 height 240
click at [202, 31] on div "Krakow" at bounding box center [189, 32] width 41 height 14
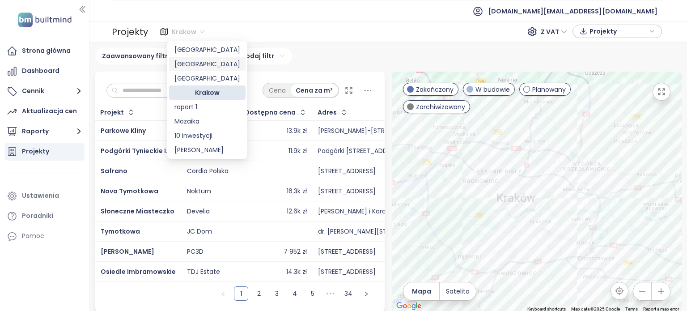
click at [226, 66] on div "Łódź" at bounding box center [208, 64] width 66 height 10
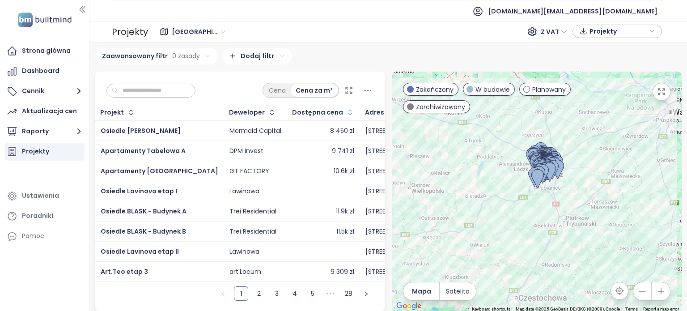
click at [349, 110] on icon "button" at bounding box center [351, 112] width 4 height 5
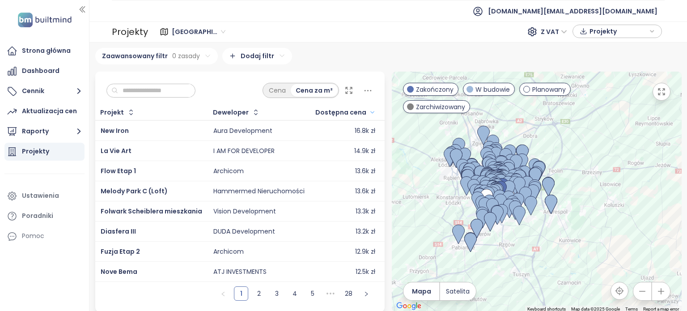
drag, startPoint x: 493, startPoint y: 252, endPoint x: 509, endPoint y: 243, distance: 19.0
click at [509, 243] on div at bounding box center [537, 192] width 290 height 240
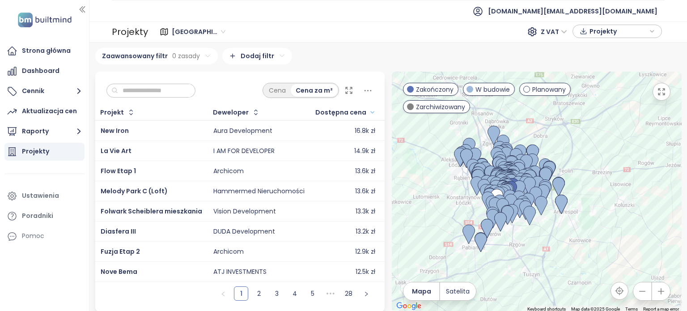
drag, startPoint x: 496, startPoint y: 232, endPoint x: 508, endPoint y: 232, distance: 11.6
click at [508, 232] on div at bounding box center [537, 192] width 290 height 240
click at [159, 93] on input "text" at bounding box center [154, 90] width 72 height 13
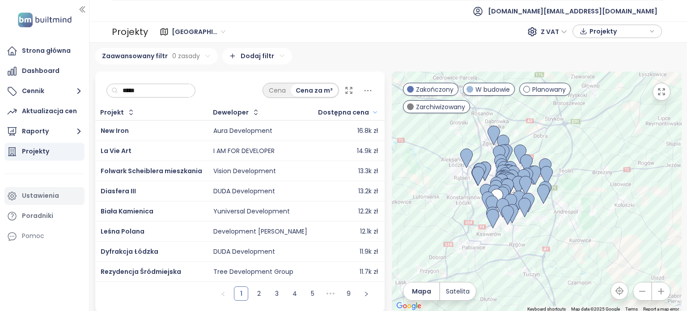
type input "*****"
click at [44, 191] on div "Ustawienia" at bounding box center [40, 195] width 37 height 11
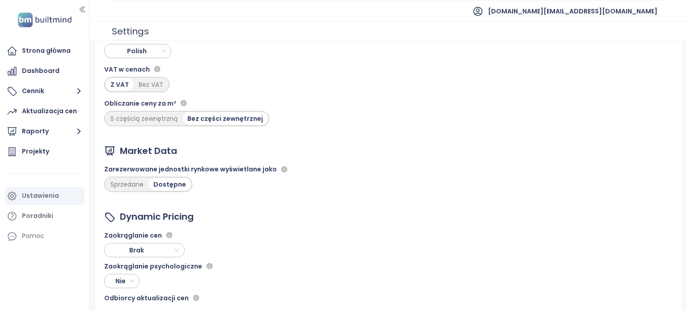
scroll to position [67, 0]
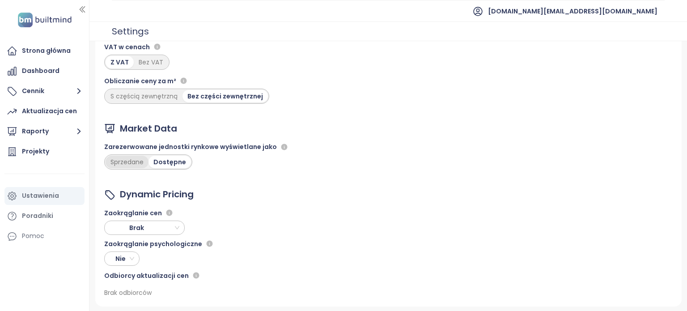
click at [130, 160] on div "Sprzedane" at bounding box center [127, 162] width 43 height 13
click at [178, 165] on div "Dostępne" at bounding box center [170, 162] width 43 height 13
click at [170, 164] on div "Dostępne" at bounding box center [171, 162] width 40 height 13
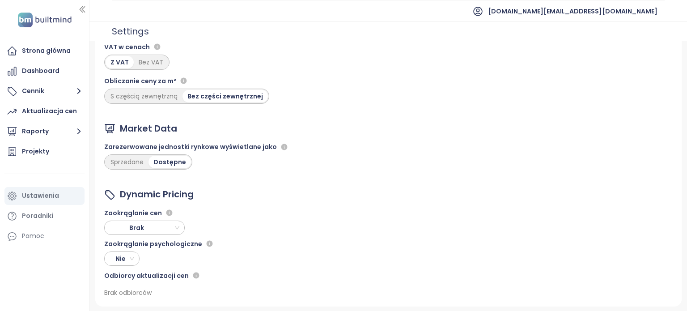
click at [217, 177] on div "Globalne Język Polish VAT w cenach Z VAT Bez VAT Obliczanie ceny za m² S części…" at bounding box center [388, 143] width 587 height 327
click at [51, 153] on div "Projekty" at bounding box center [44, 152] width 80 height 18
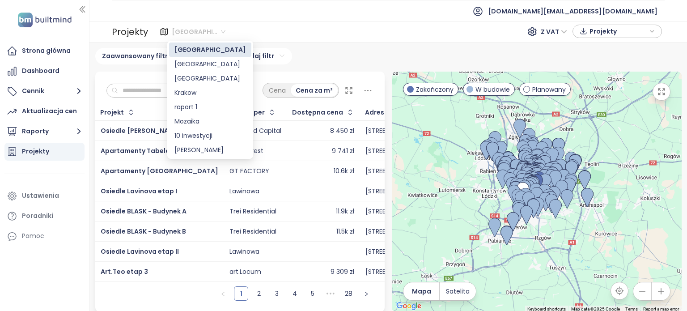
click at [200, 32] on span "Poznań" at bounding box center [199, 31] width 54 height 13
click at [223, 91] on div "Krakow" at bounding box center [211, 93] width 72 height 10
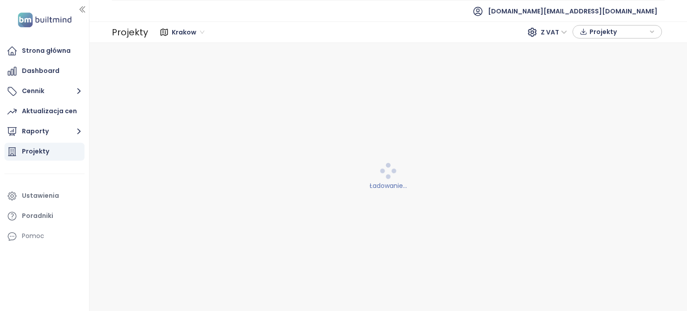
click at [289, 27] on div "Krakow Krakow Z VAT Projekty" at bounding box center [406, 32] width 511 height 14
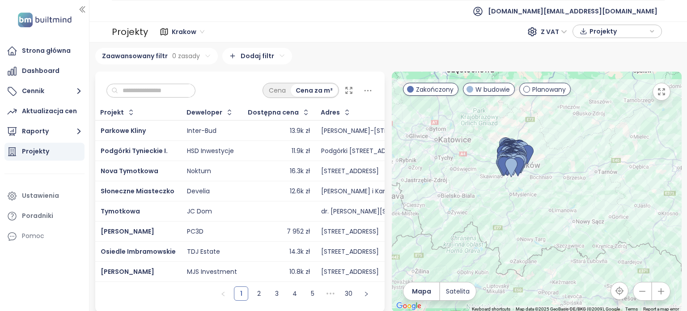
click at [191, 91] on input "text" at bounding box center [154, 90] width 72 height 13
click at [188, 89] on input "text" at bounding box center [154, 90] width 72 height 13
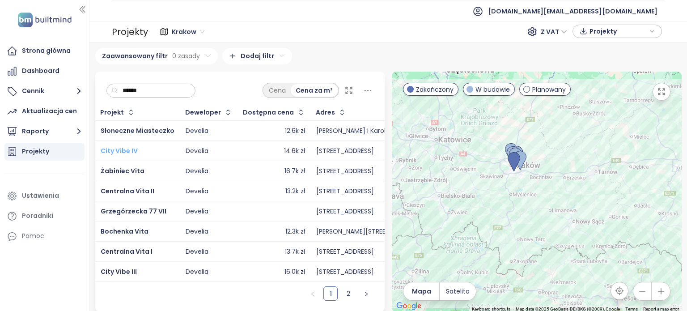
type input "******"
click at [118, 149] on span "City Vibe IV" at bounding box center [119, 150] width 37 height 9
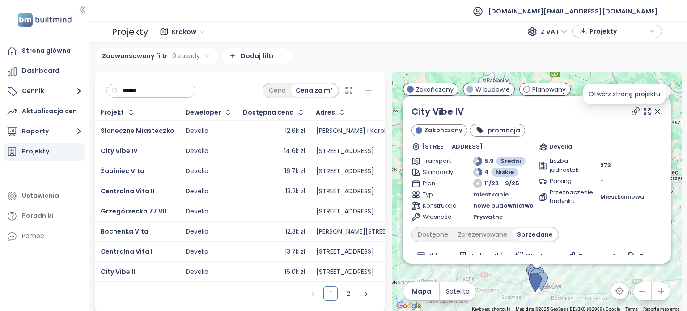
click at [631, 114] on icon at bounding box center [635, 111] width 9 height 9
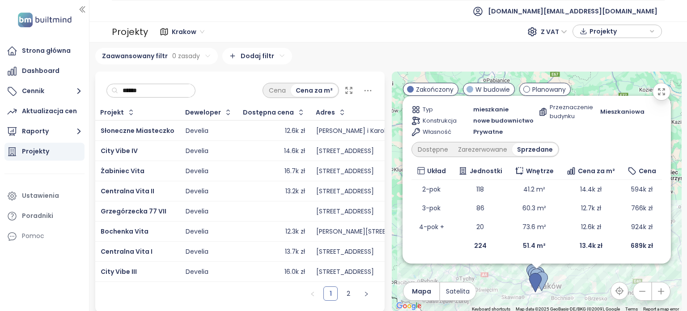
scroll to position [6, 0]
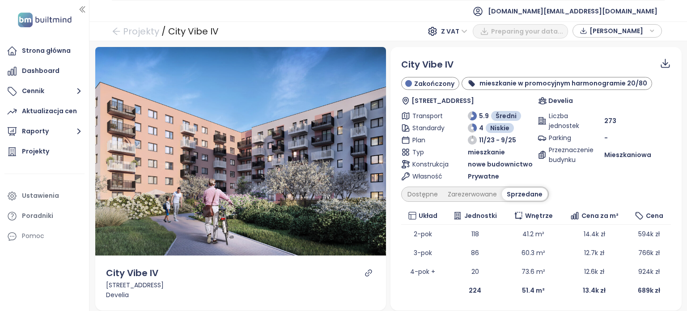
drag, startPoint x: 377, startPoint y: 257, endPoint x: 359, endPoint y: 273, distance: 23.2
click at [357, 272] on div "City Vibe IV" at bounding box center [241, 273] width 270 height 14
click at [365, 273] on icon "link" at bounding box center [368, 272] width 7 height 7
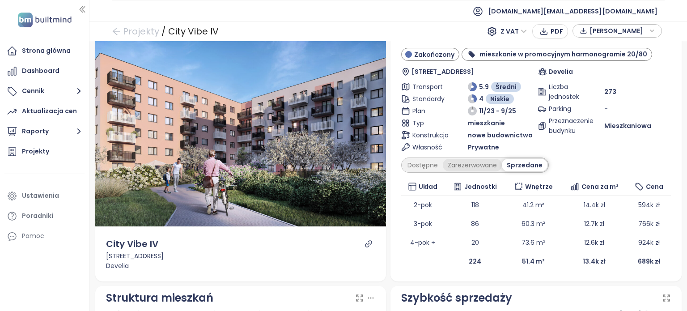
scroll to position [45, 0]
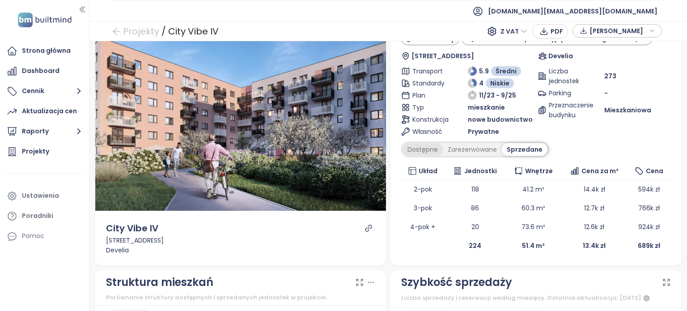
click at [420, 149] on div "Dostępne" at bounding box center [423, 149] width 40 height 13
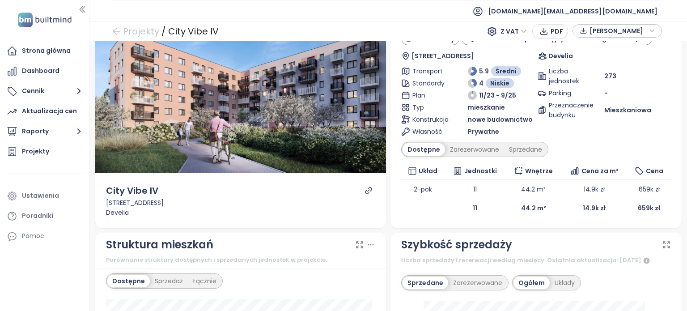
scroll to position [0, 0]
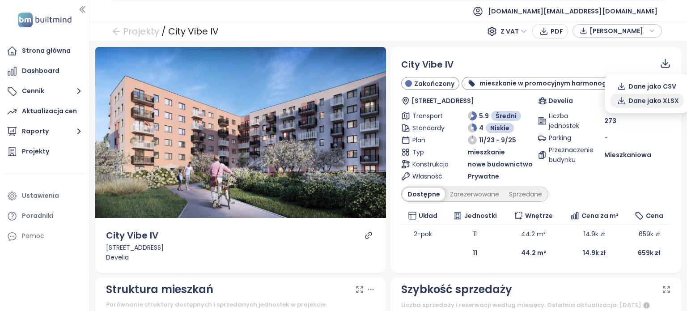
click at [655, 104] on span "Dane jako XLSX" at bounding box center [654, 101] width 51 height 10
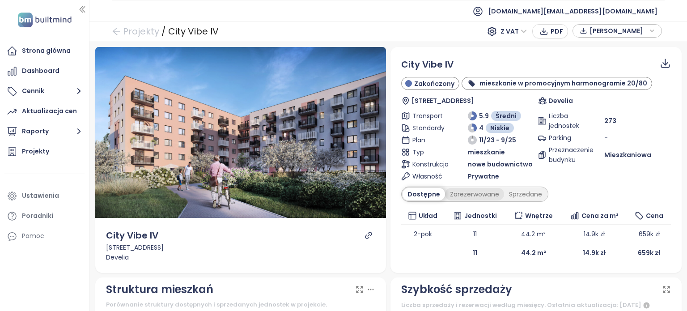
click at [467, 192] on div "Zarezerwowane" at bounding box center [474, 194] width 59 height 13
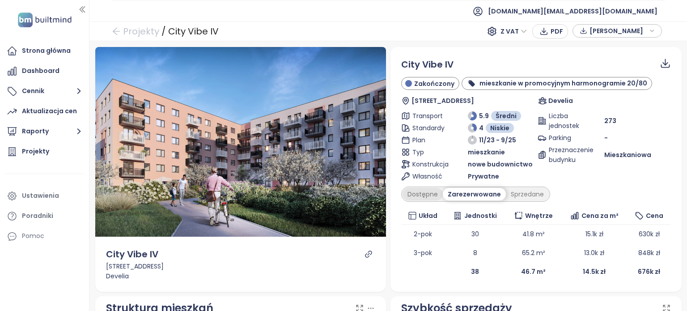
click at [417, 195] on div "Dostępne" at bounding box center [423, 194] width 40 height 13
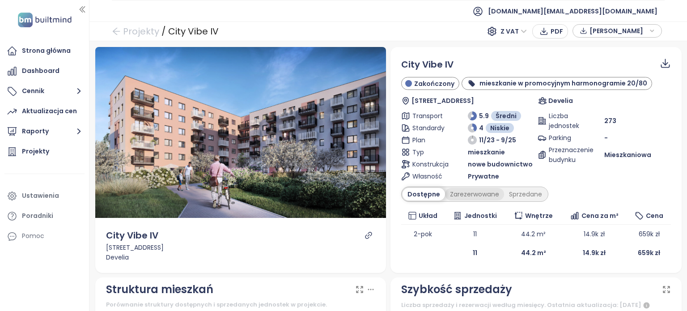
click at [475, 196] on div "Zarezerwowane" at bounding box center [474, 194] width 59 height 13
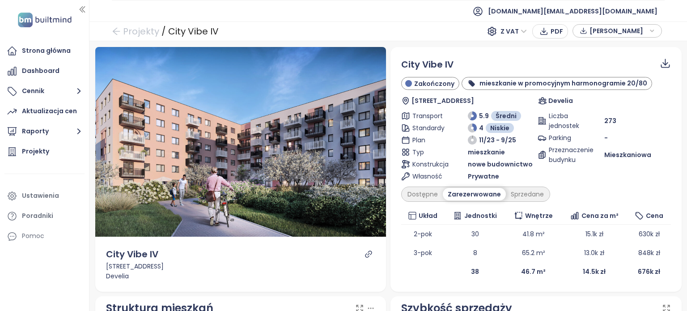
click at [660, 61] on icon at bounding box center [665, 63] width 11 height 11
click at [646, 102] on span "Dane jako XLSX" at bounding box center [654, 101] width 51 height 10
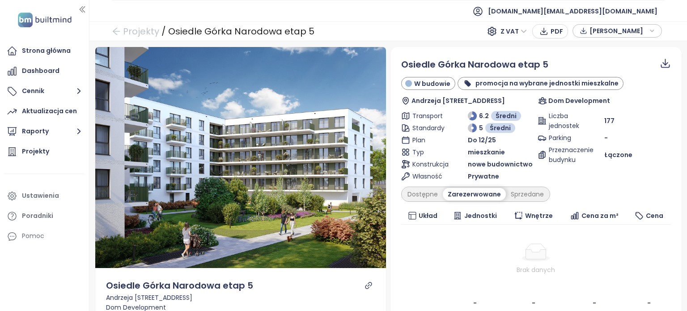
click at [657, 29] on div "[PERSON_NAME]" at bounding box center [618, 30] width 80 height 13
click at [503, 48] on div "Osiedle Górka Narodowa etap 5 W budowie promocja na wybrane jednostki mieszkaln…" at bounding box center [536, 185] width 291 height 276
click at [408, 42] on div "Podgląd Osiedle Górka Narodowa etap 5 Andrzeja [STREET_ADDRESS] Dom Development…" at bounding box center [388, 176] width 598 height 270
click at [426, 195] on div "Dostępne" at bounding box center [423, 194] width 40 height 13
click at [423, 191] on div "Dostępne" at bounding box center [423, 194] width 40 height 13
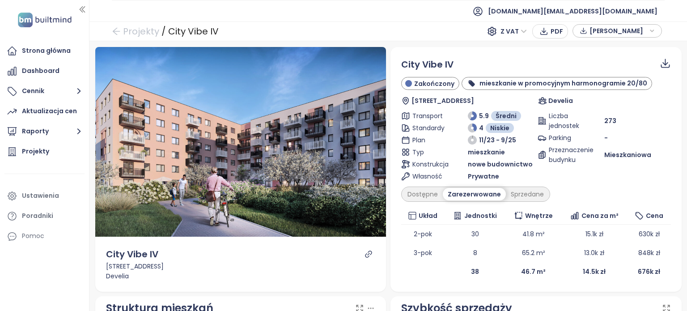
click at [652, 28] on icon "button" at bounding box center [652, 30] width 5 height 13
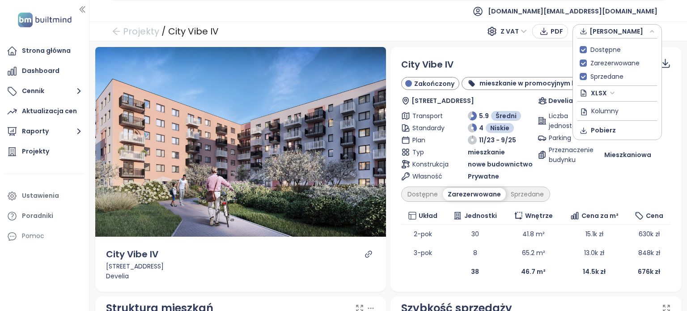
click at [652, 28] on icon "button" at bounding box center [652, 31] width 5 height 13
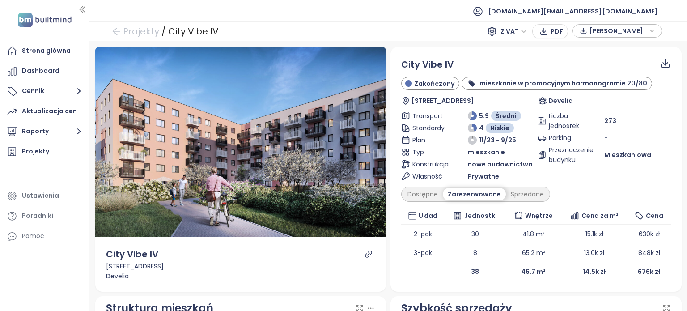
click at [649, 31] on div "[PERSON_NAME]" at bounding box center [618, 30] width 80 height 13
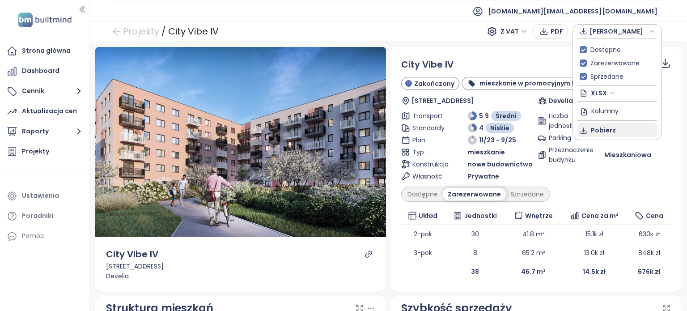
click at [614, 130] on button "Pobierz" at bounding box center [618, 130] width 80 height 14
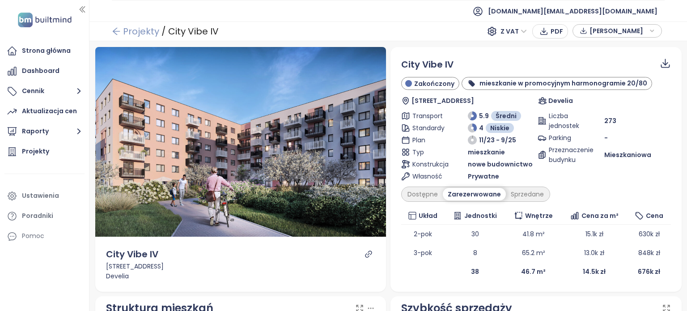
click at [126, 24] on link "Projekty" at bounding box center [135, 31] width 47 height 16
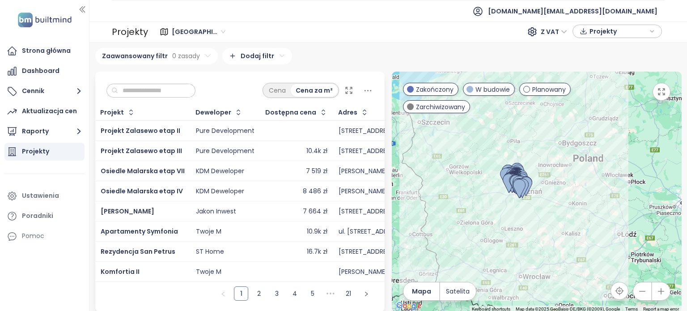
click at [202, 32] on div "Poznań" at bounding box center [200, 32] width 62 height 14
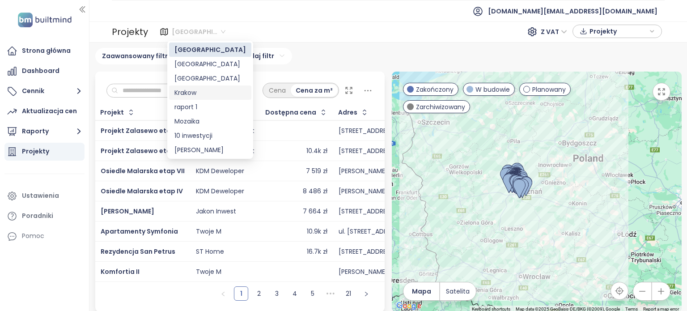
click at [209, 89] on div "Krakow" at bounding box center [211, 93] width 72 height 10
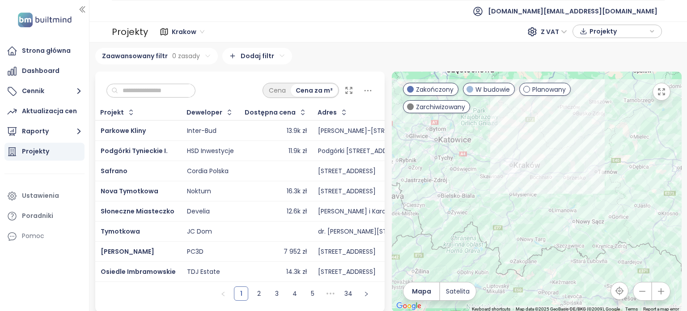
click at [155, 94] on input "text" at bounding box center [154, 90] width 72 height 13
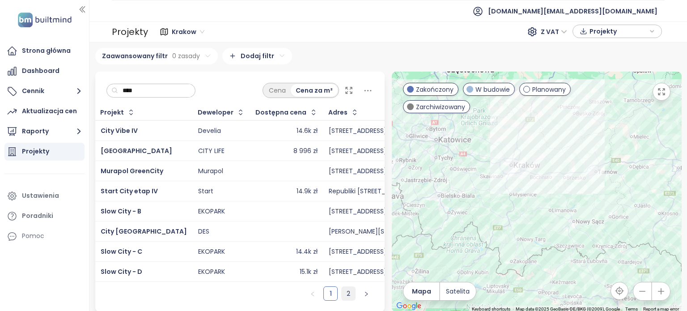
type input "****"
click at [345, 300] on link "2" at bounding box center [348, 293] width 13 height 13
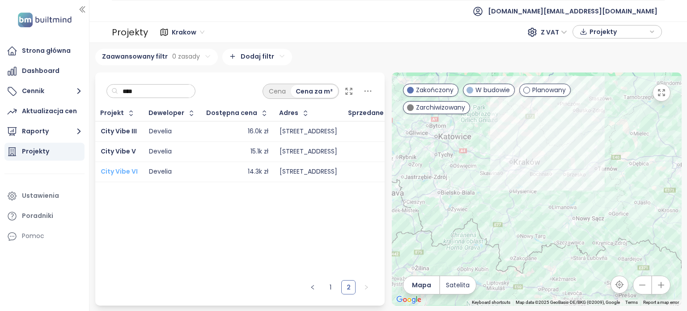
click at [124, 168] on span "City Vibe VI" at bounding box center [119, 171] width 37 height 9
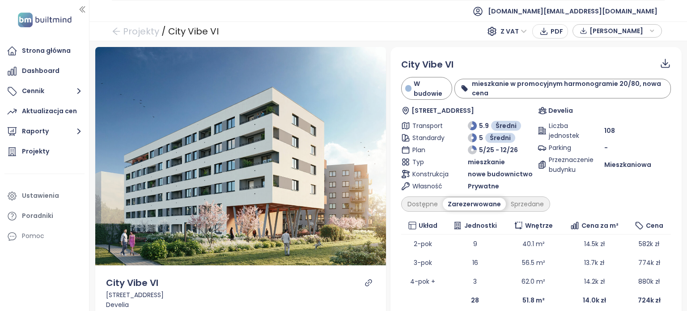
click at [629, 28] on span "[PERSON_NAME]" at bounding box center [619, 30] width 58 height 13
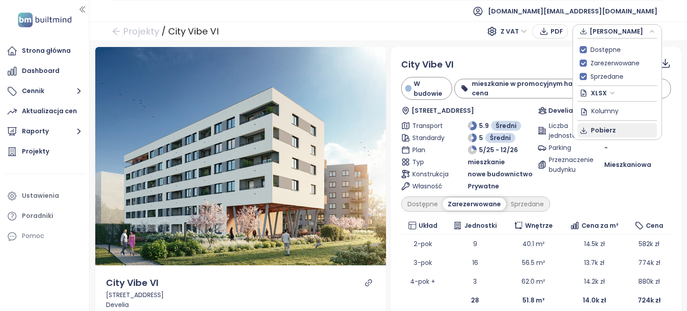
click at [620, 131] on button "Pobierz" at bounding box center [618, 130] width 80 height 14
